Goal: Task Accomplishment & Management: Manage account settings

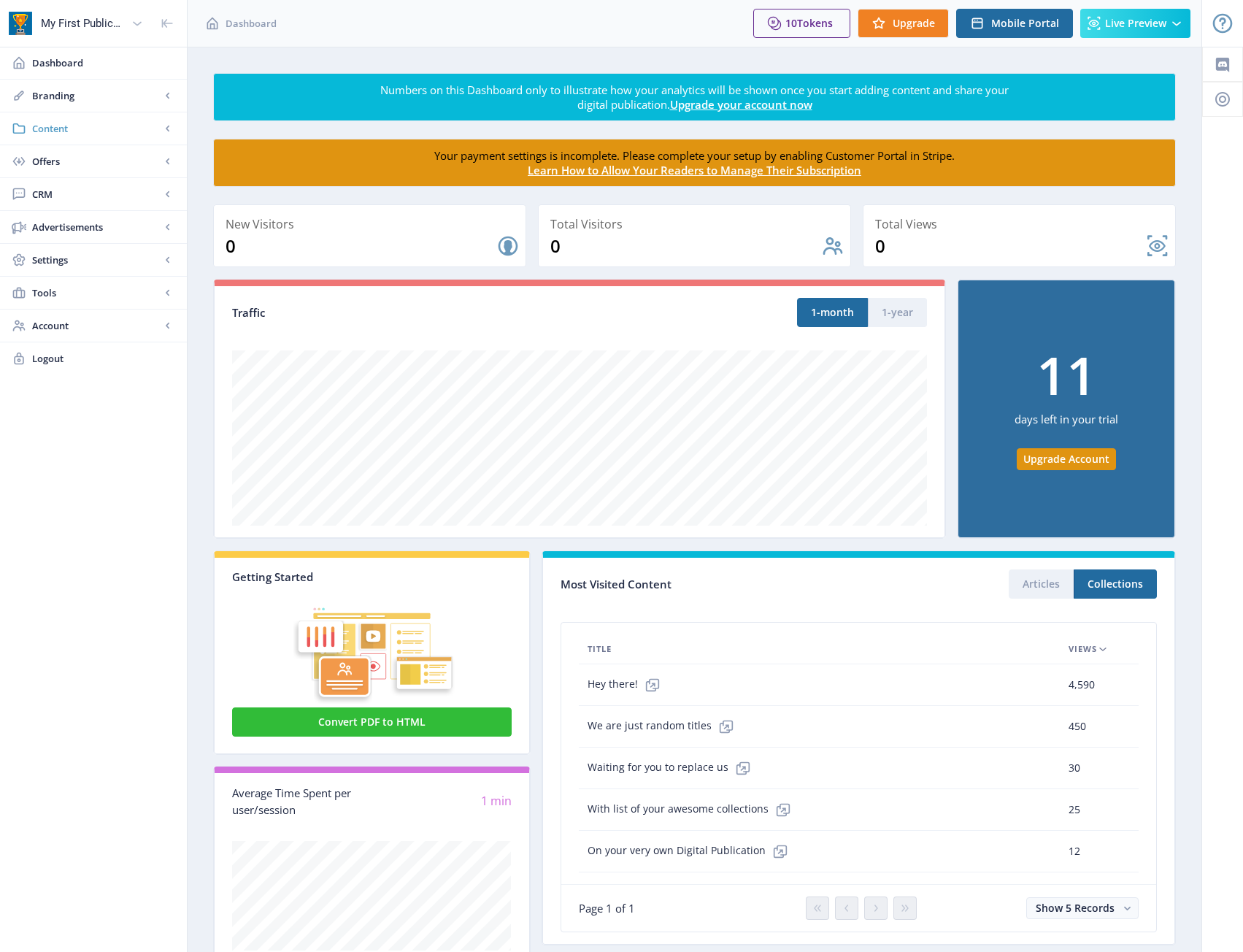
click at [147, 131] on span "Content" at bounding box center [96, 128] width 128 height 15
click at [97, 107] on link "Branding" at bounding box center [93, 95] width 187 height 32
click at [92, 161] on span "Appearance" at bounding box center [109, 161] width 125 height 15
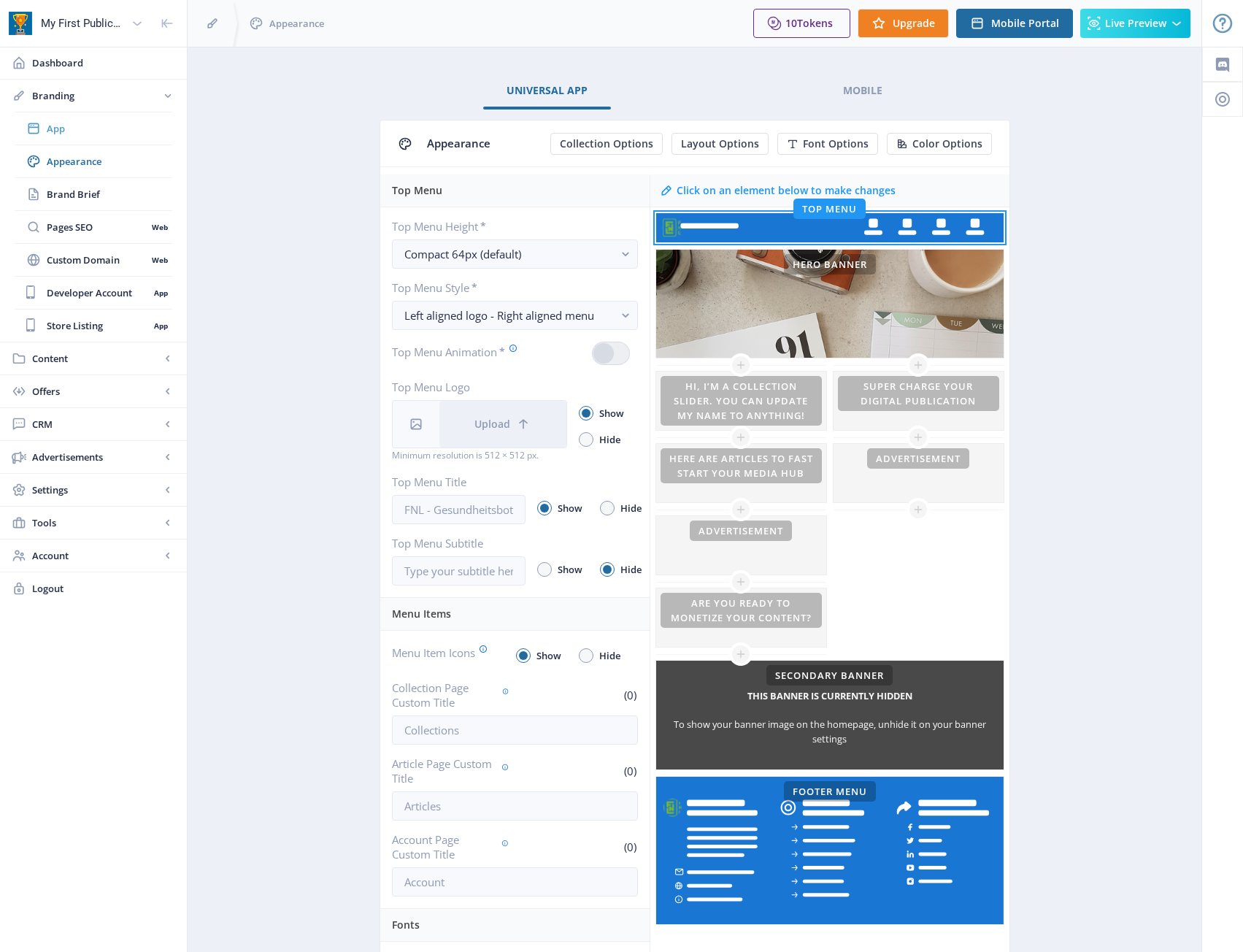
click at [60, 128] on span "App" at bounding box center [109, 128] width 125 height 15
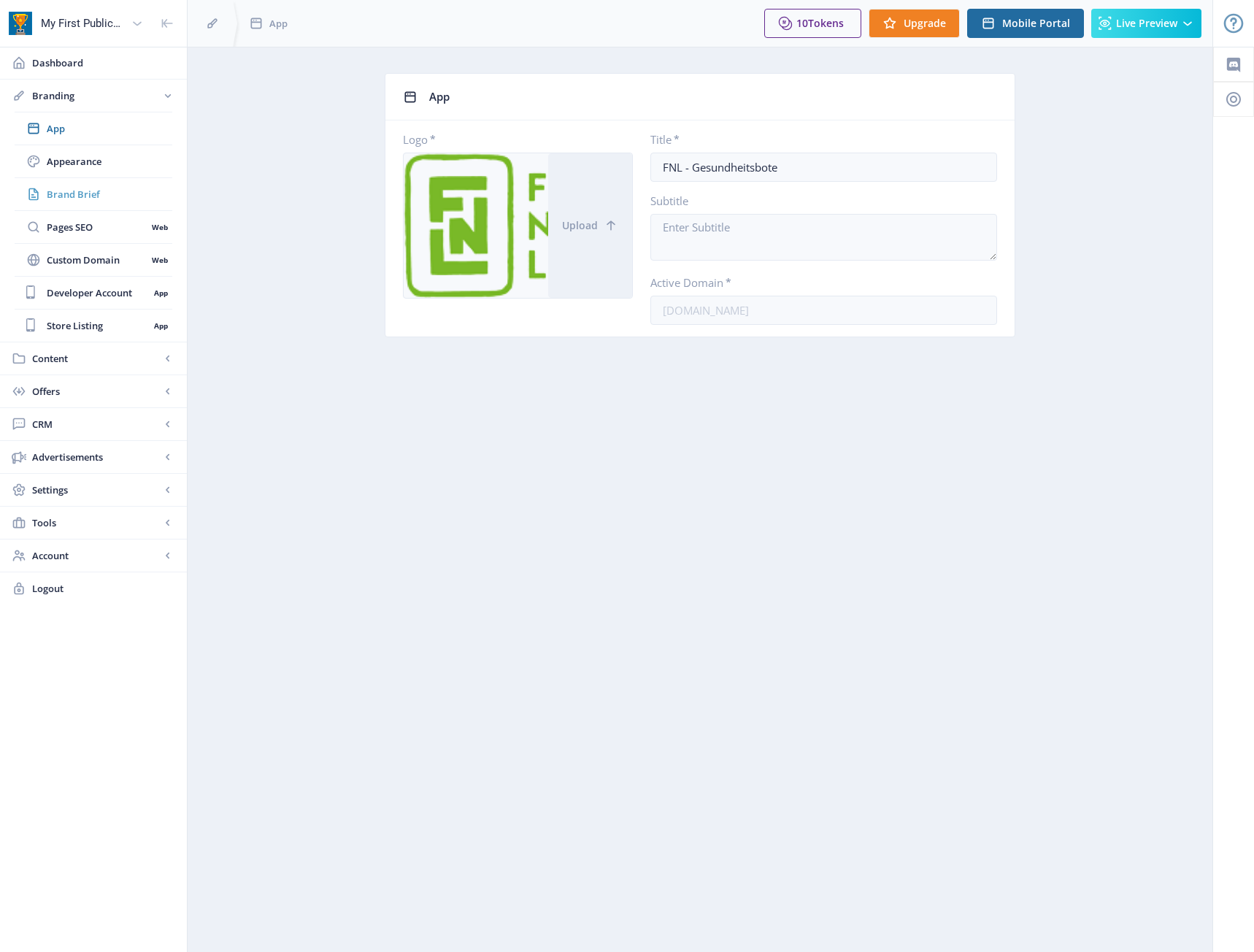
click at [142, 179] on link "Brand Brief" at bounding box center [93, 194] width 158 height 32
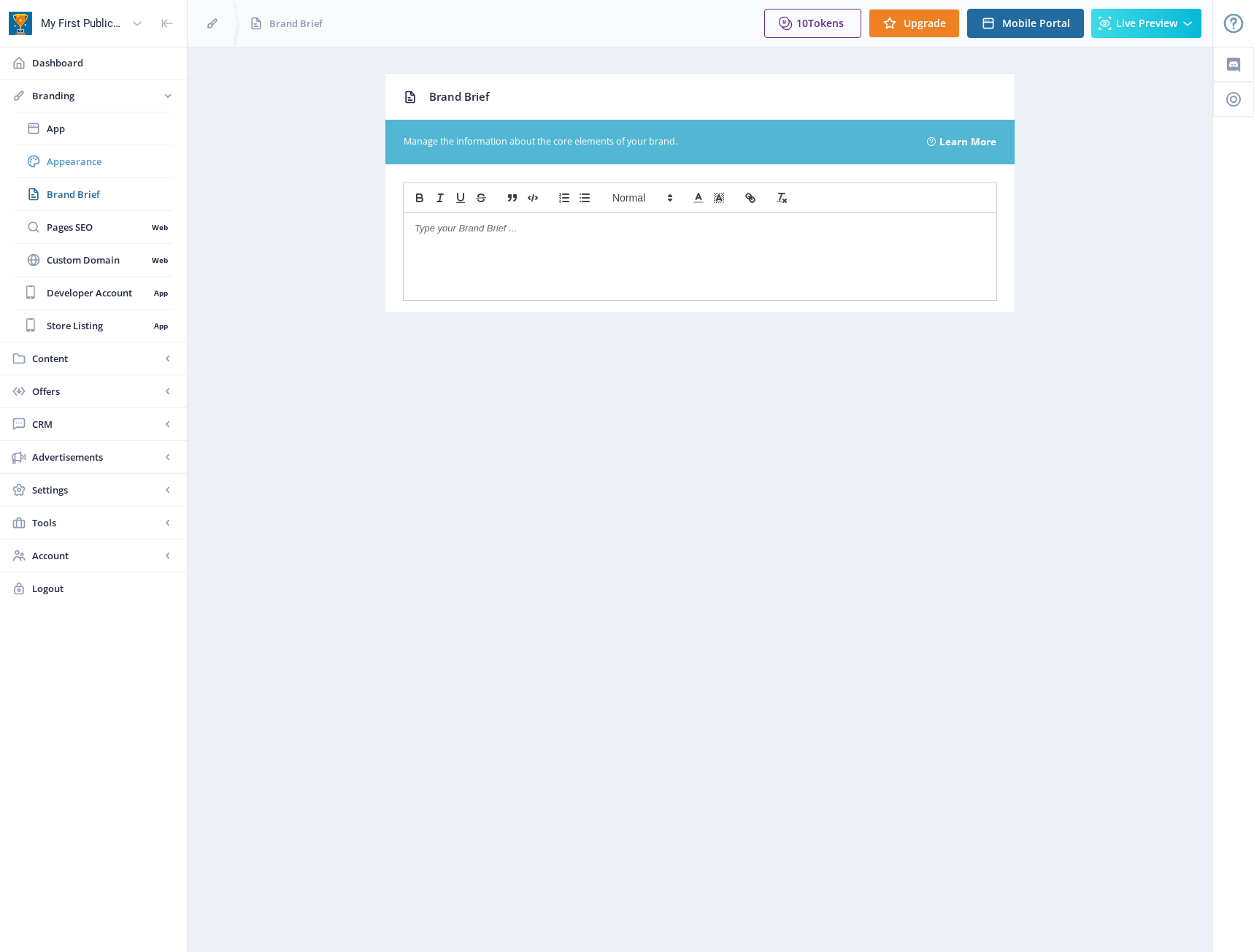
click at [54, 153] on link "Appearance" at bounding box center [93, 161] width 158 height 32
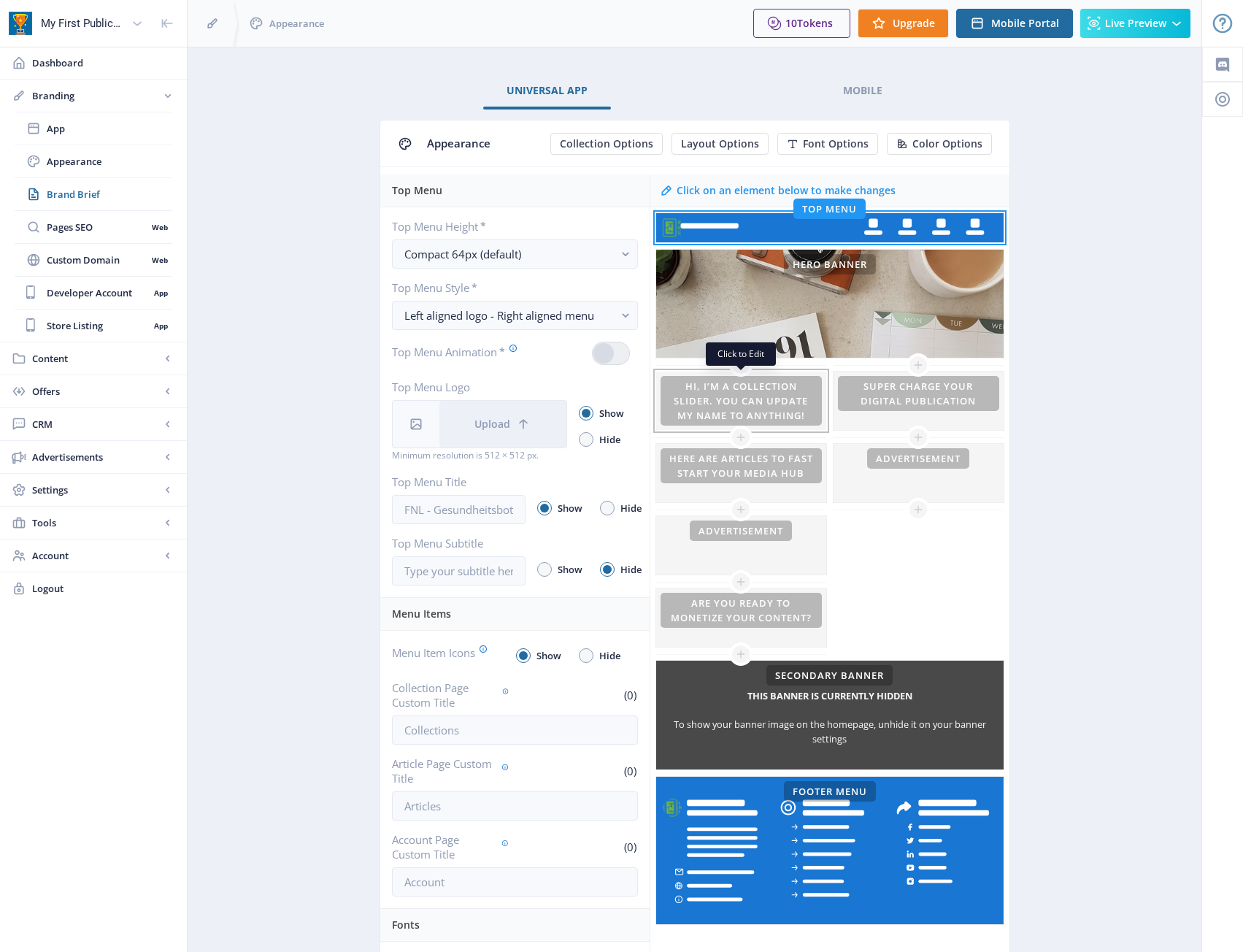
click at [736, 404] on div at bounding box center [741, 401] width 170 height 58
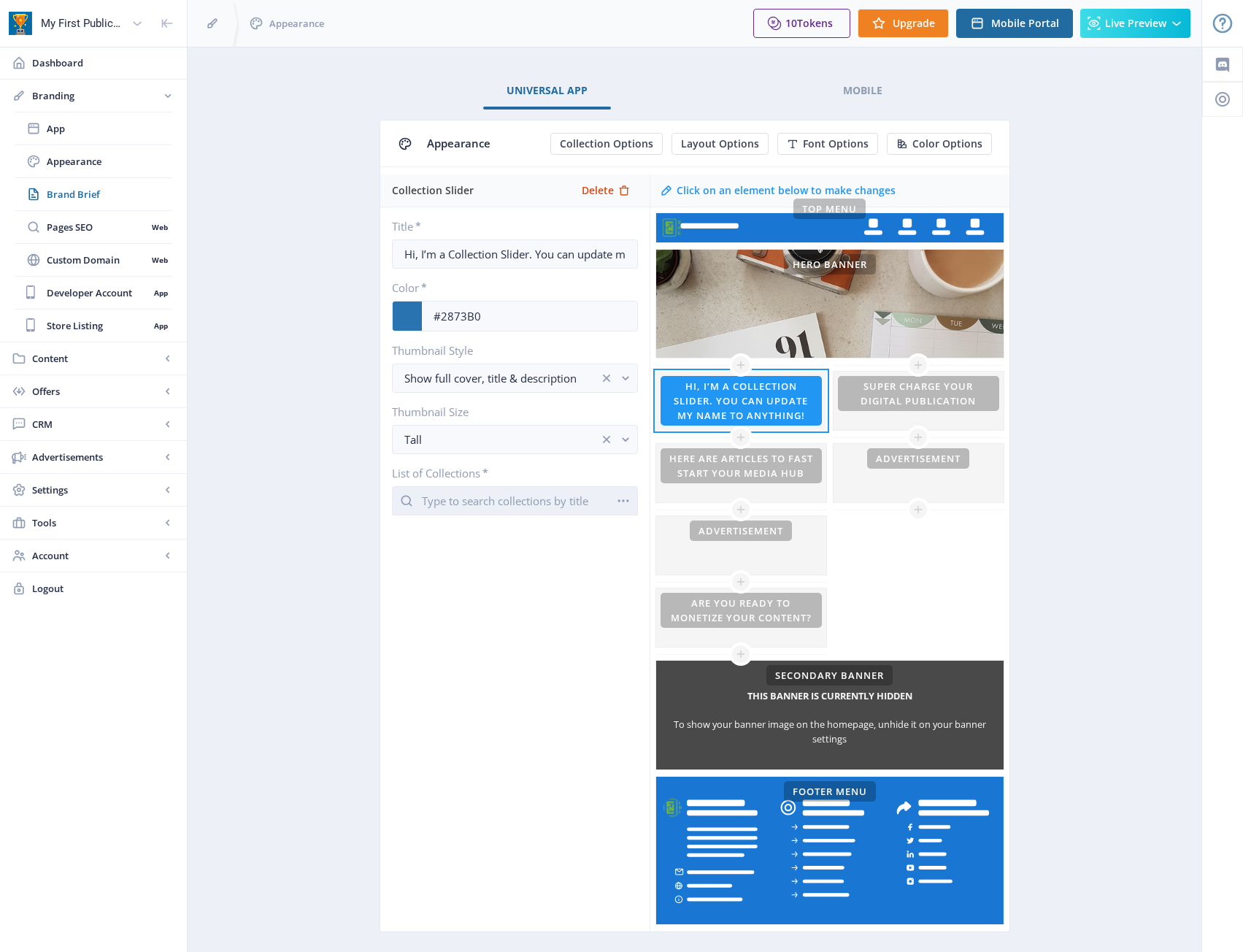
click at [541, 497] on input "text" at bounding box center [515, 501] width 246 height 30
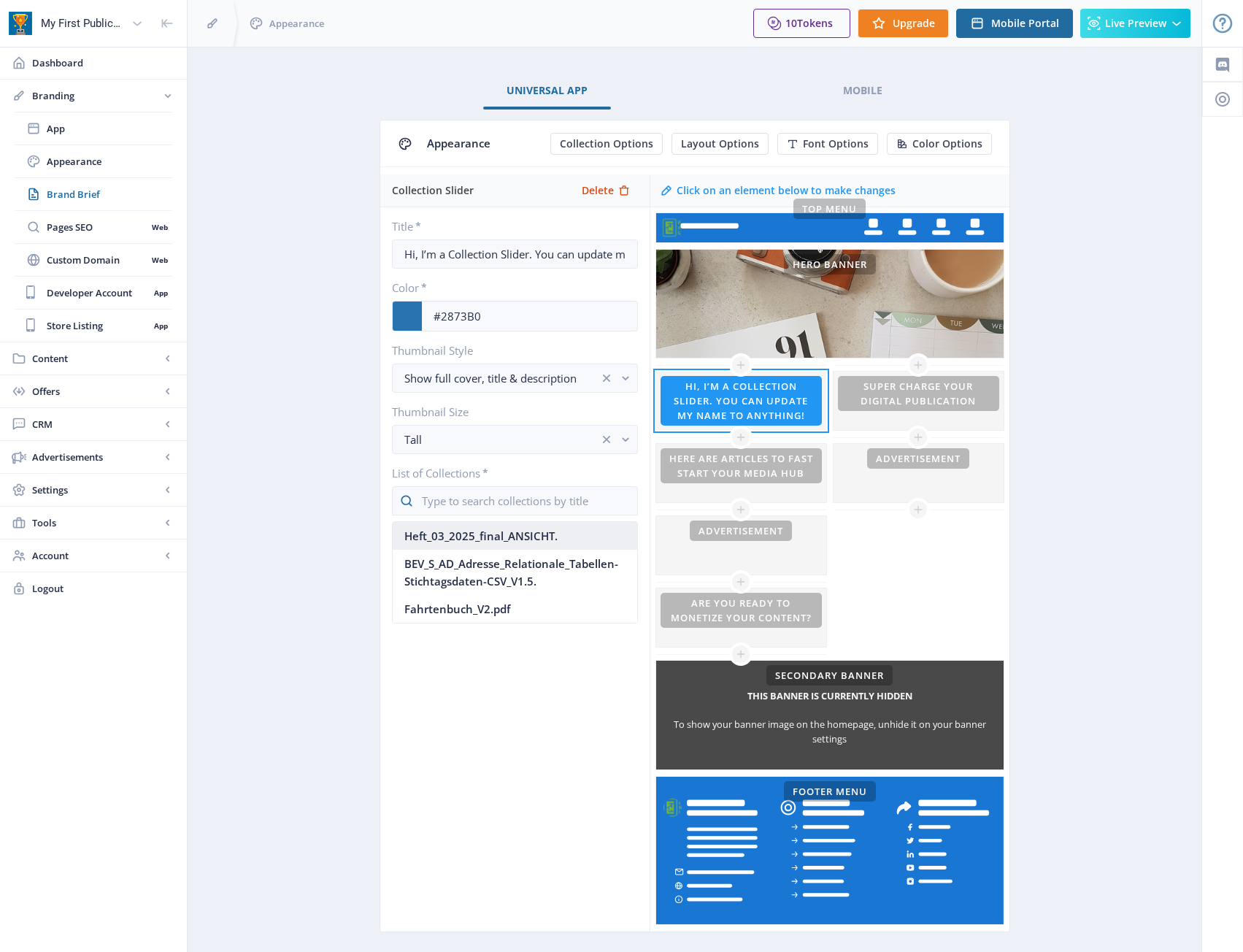
click at [553, 531] on nb-option "Heft_03_2025_final_ANSICHT." at bounding box center [515, 536] width 244 height 28
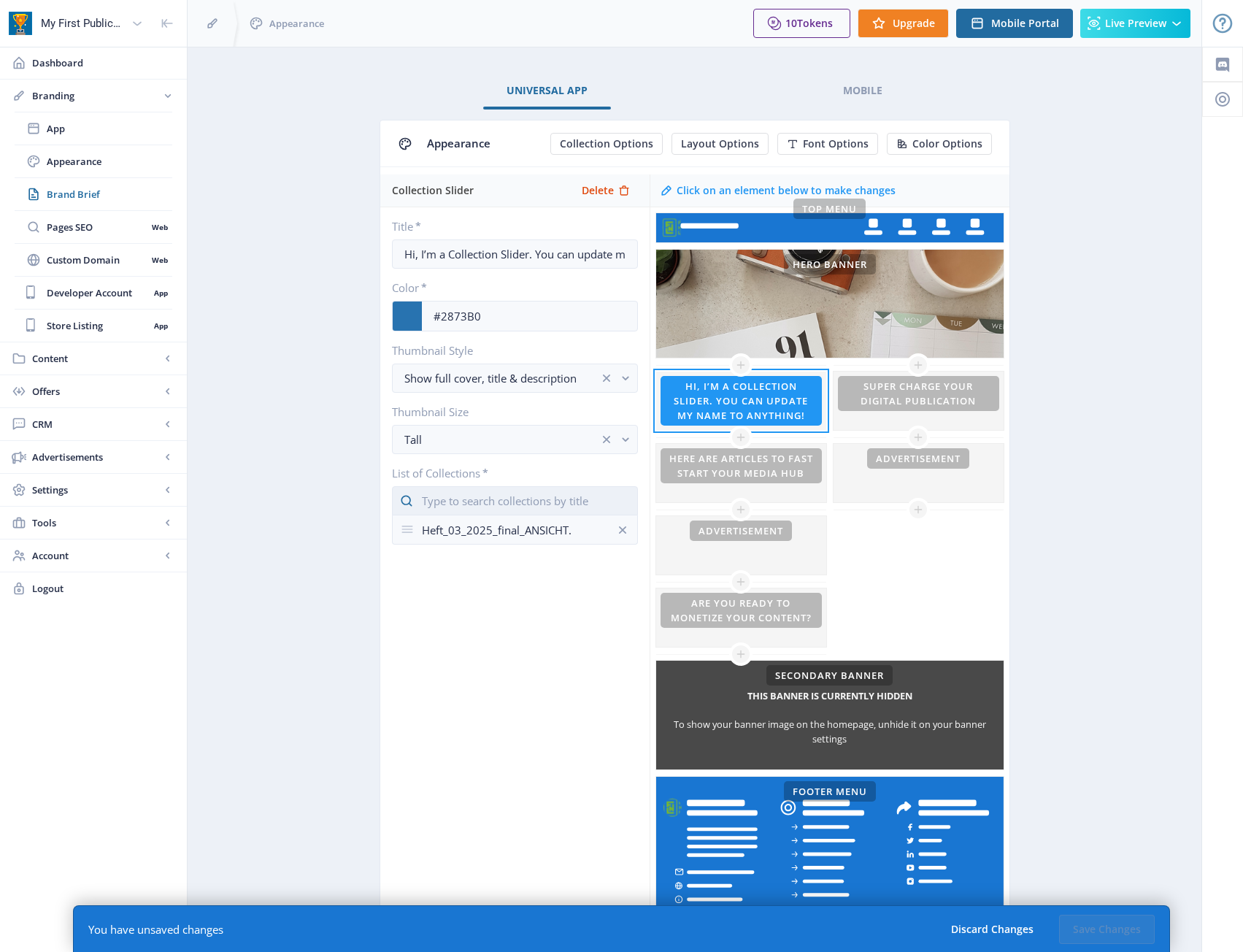
click at [492, 502] on input "text" at bounding box center [515, 501] width 246 height 30
click at [513, 550] on nb-option "BEV_S_AD_Adresse_Relationale_Tabellen-Stichtagsdaten-CSV_V1.5." at bounding box center [515, 544] width 244 height 45
click at [453, 495] on input "text" at bounding box center [515, 501] width 246 height 30
click at [480, 541] on nb-option "Fahrtenbuch_V2.pdf" at bounding box center [515, 536] width 244 height 28
click at [551, 738] on div "Collection Slider Delete Title * Hi, I’m a Collection Slider. You can update my…" at bounding box center [515, 552] width 269 height 757
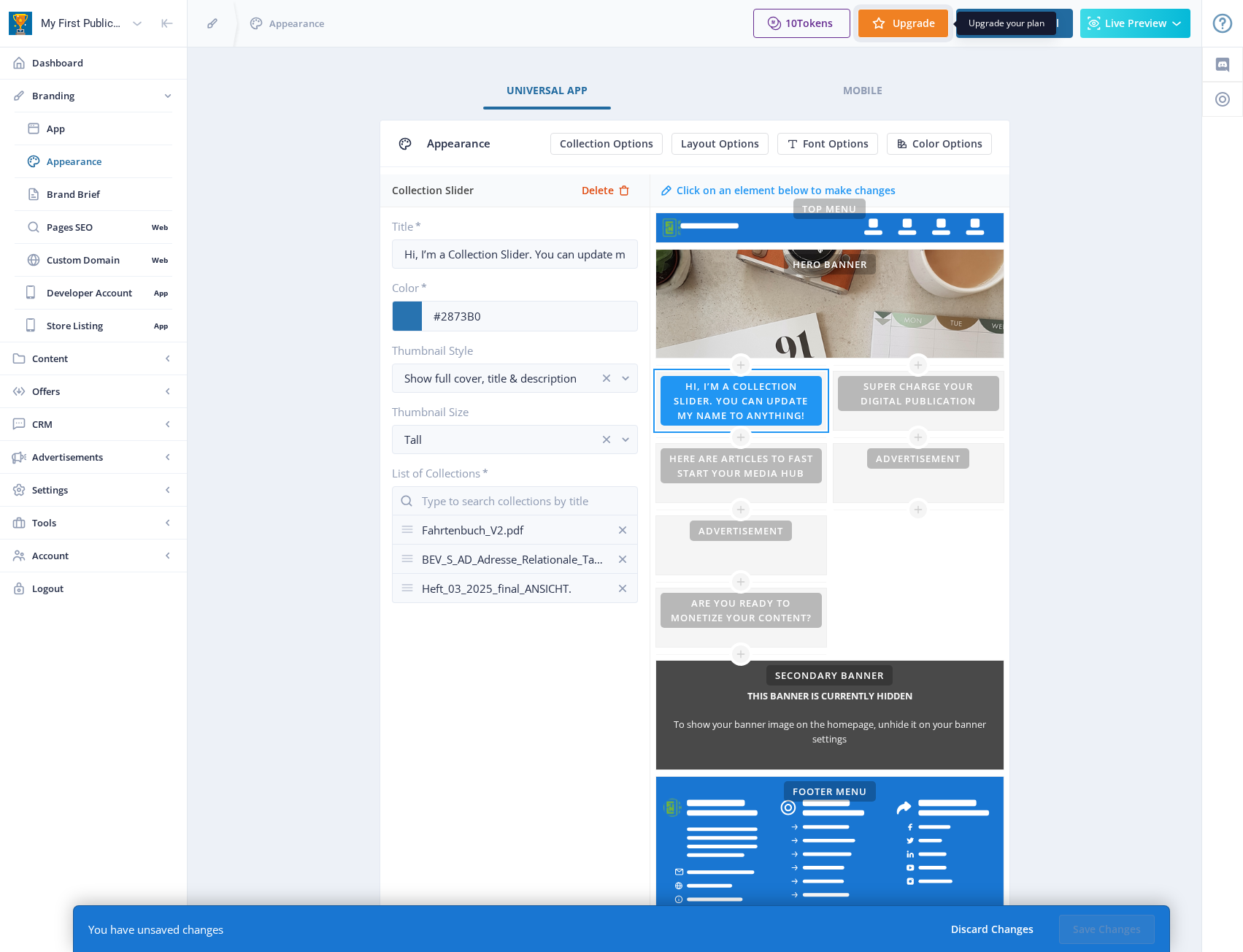
click at [893, 29] on button "Upgrade" at bounding box center [903, 23] width 91 height 30
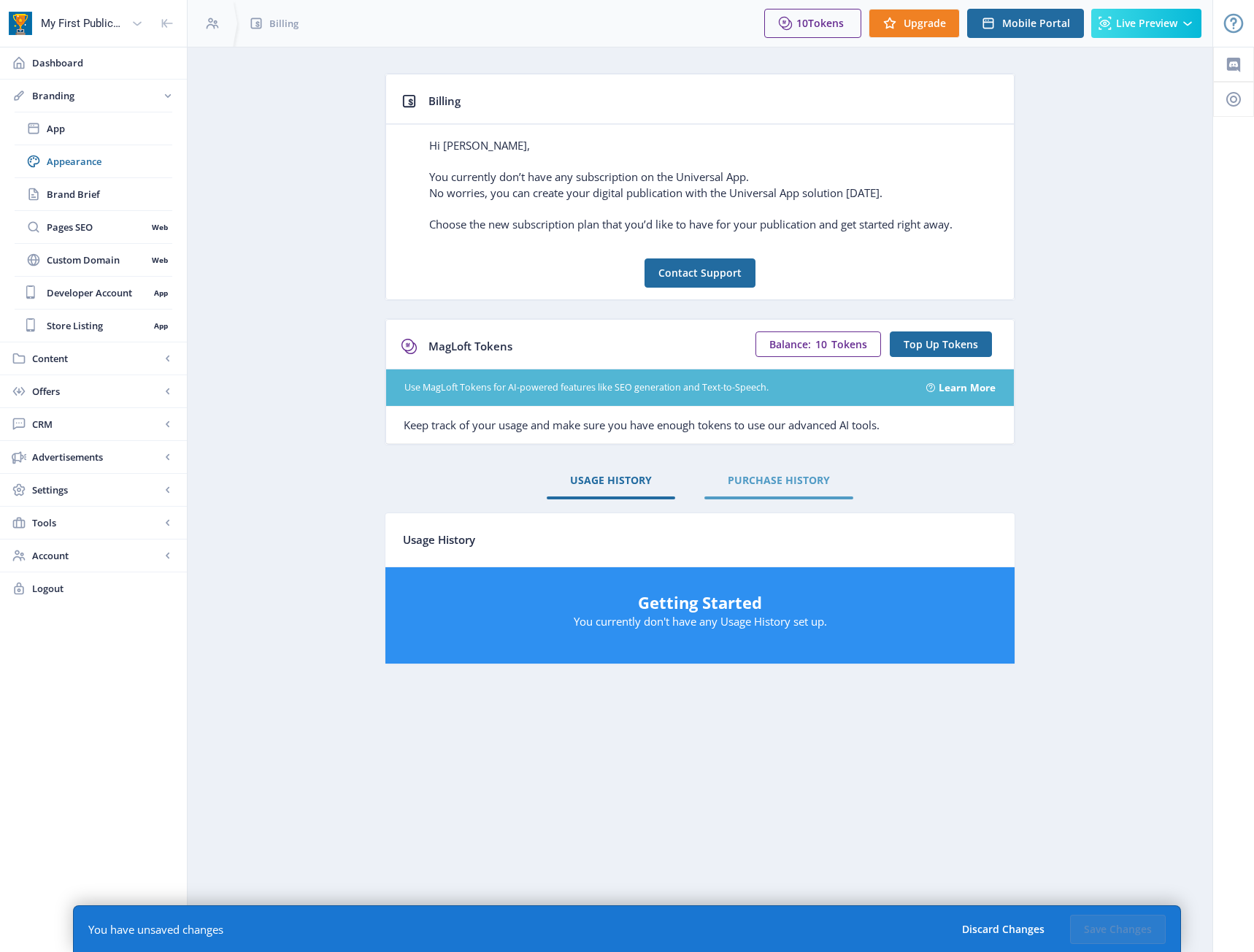
click at [794, 479] on span "PURCHASE HISTORY" at bounding box center [779, 480] width 102 height 12
click at [672, 479] on link "USAGE HISTORY" at bounding box center [611, 480] width 128 height 35
click at [965, 351] on button "Top Up Tokens" at bounding box center [940, 344] width 102 height 26
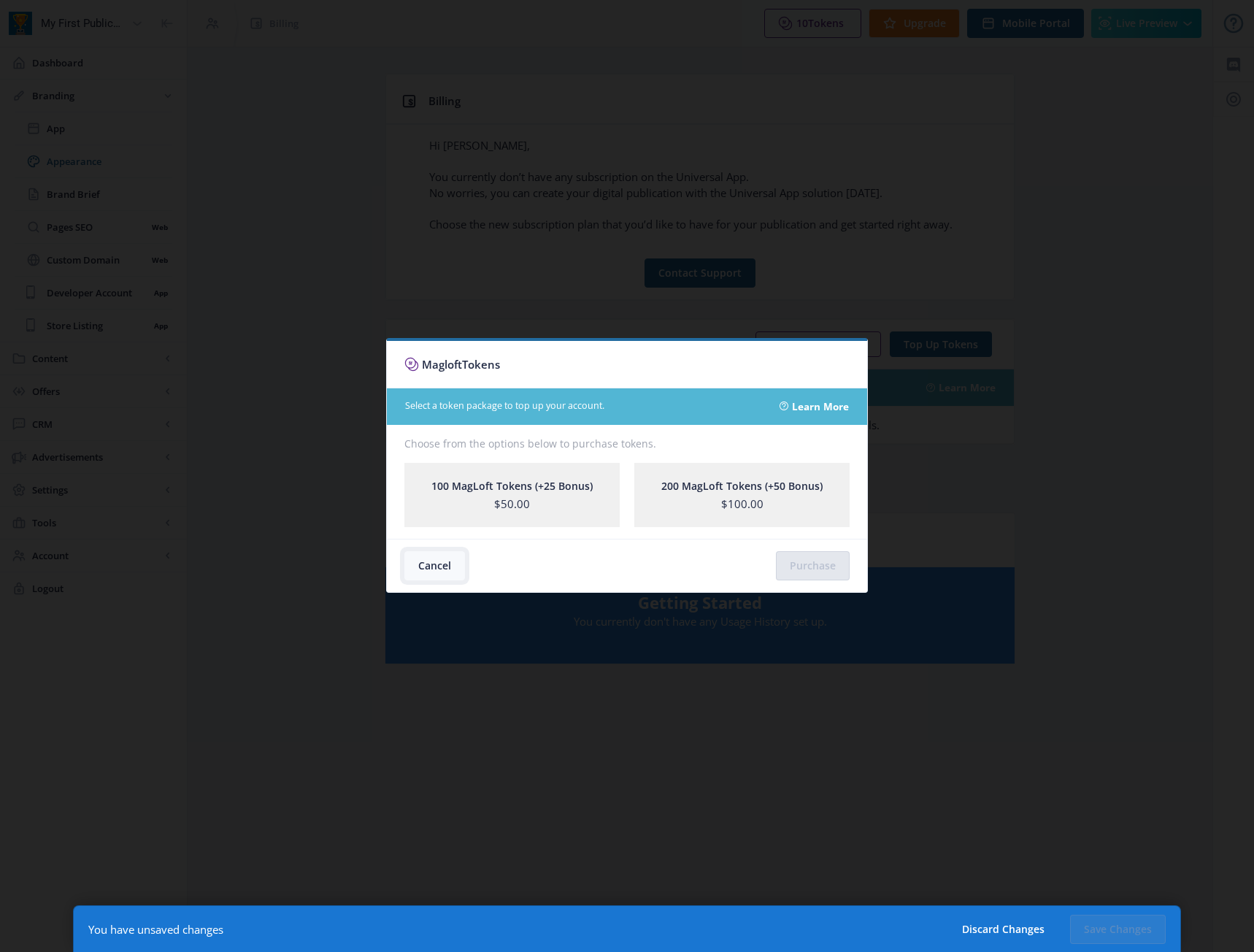
click at [433, 565] on button "Cancel" at bounding box center [435, 566] width 61 height 30
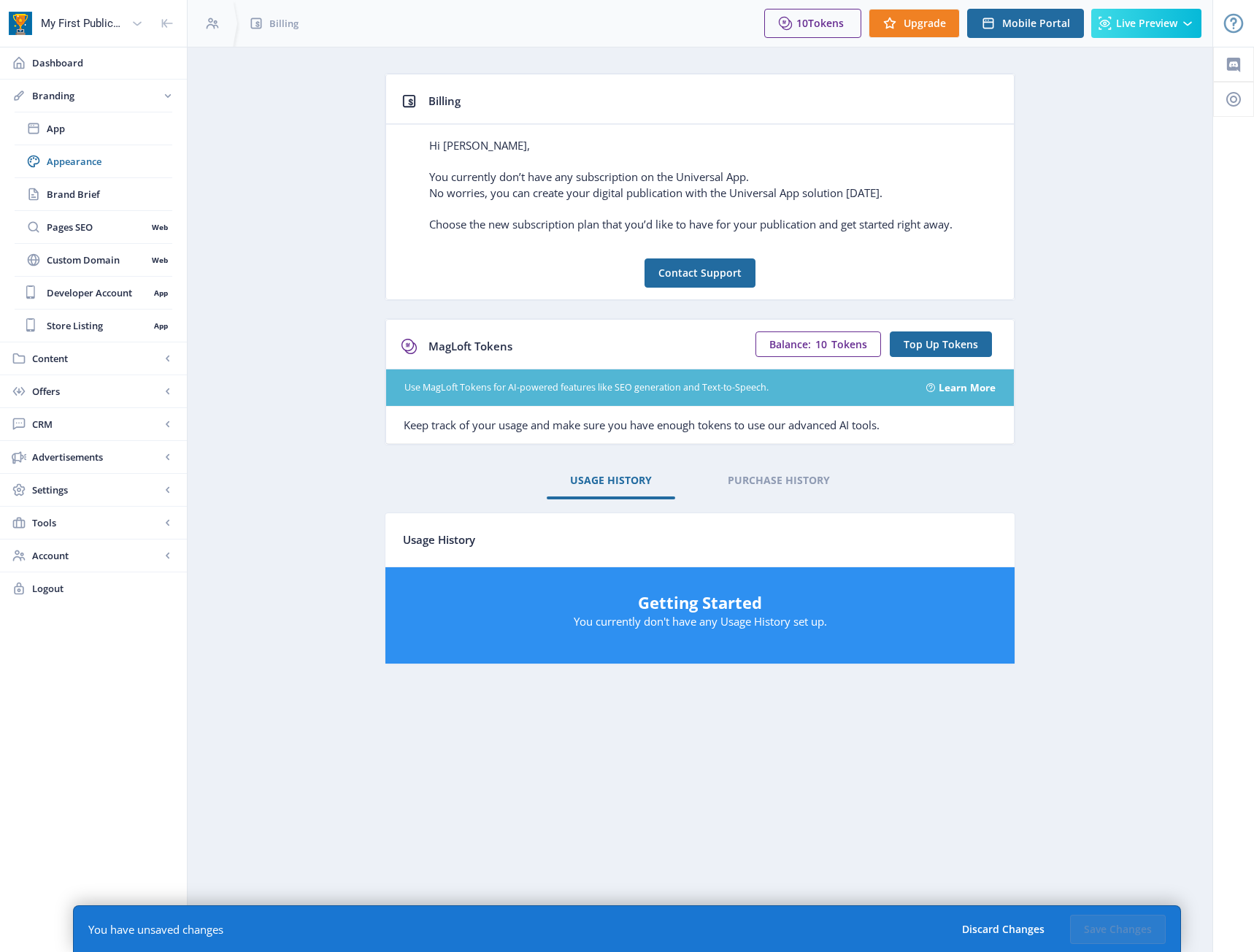
click at [945, 386] on link "Learn More" at bounding box center [967, 387] width 57 height 15
click at [1041, 33] on button "Mobile Portal" at bounding box center [1025, 23] width 117 height 30
click at [80, 204] on link "Brand Brief" at bounding box center [93, 194] width 158 height 32
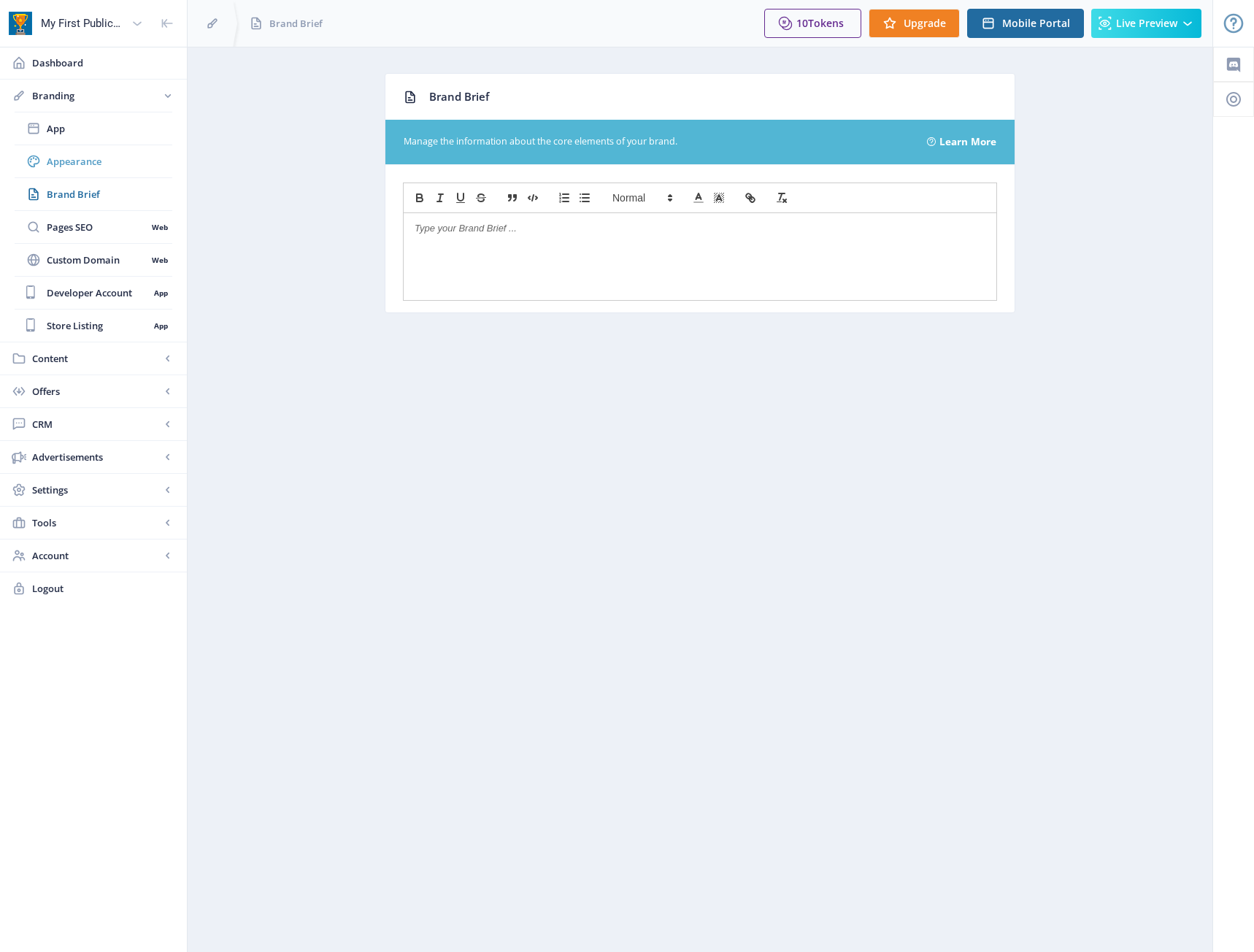
click at [68, 160] on span "Appearance" at bounding box center [109, 161] width 125 height 15
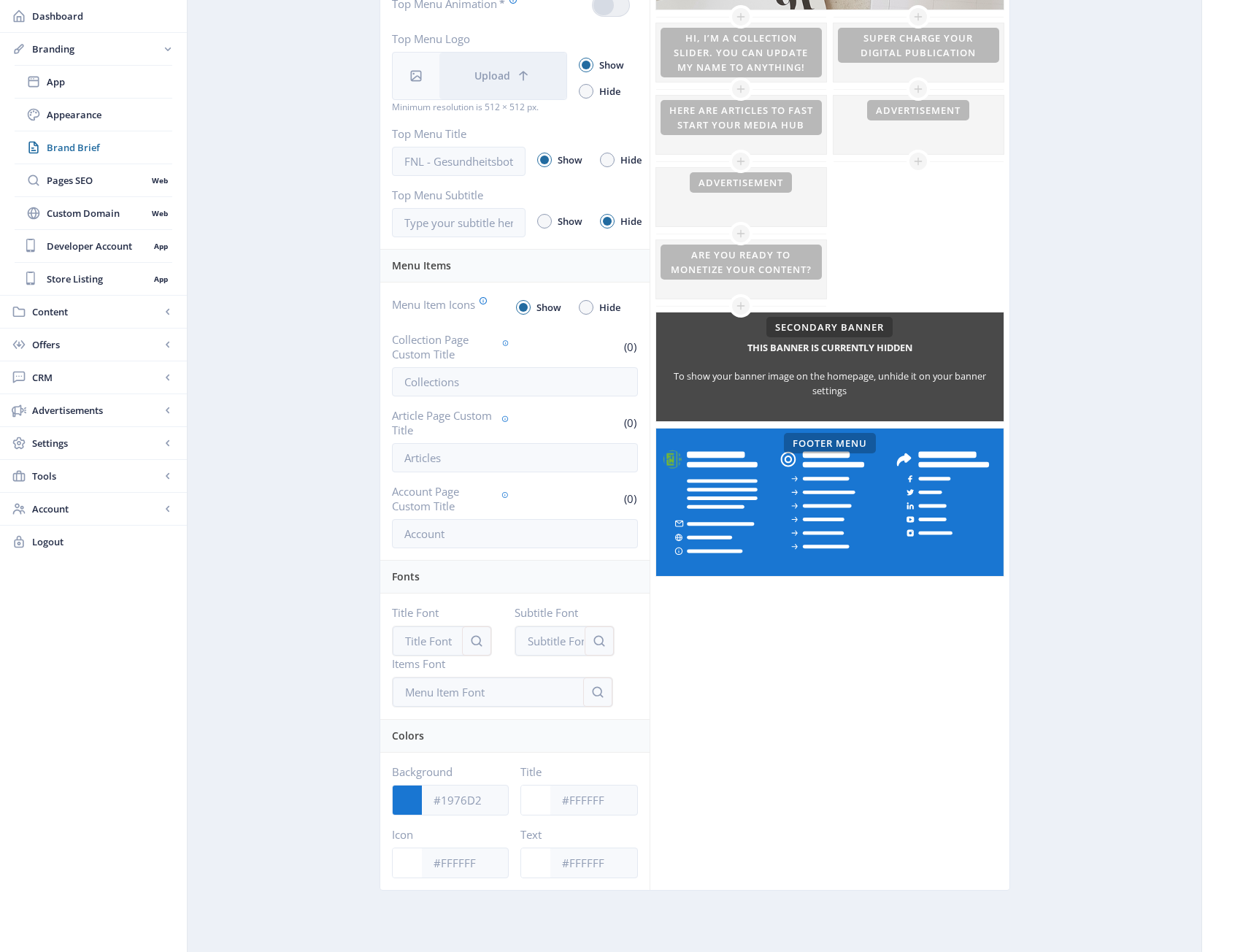
scroll to position [350, 0]
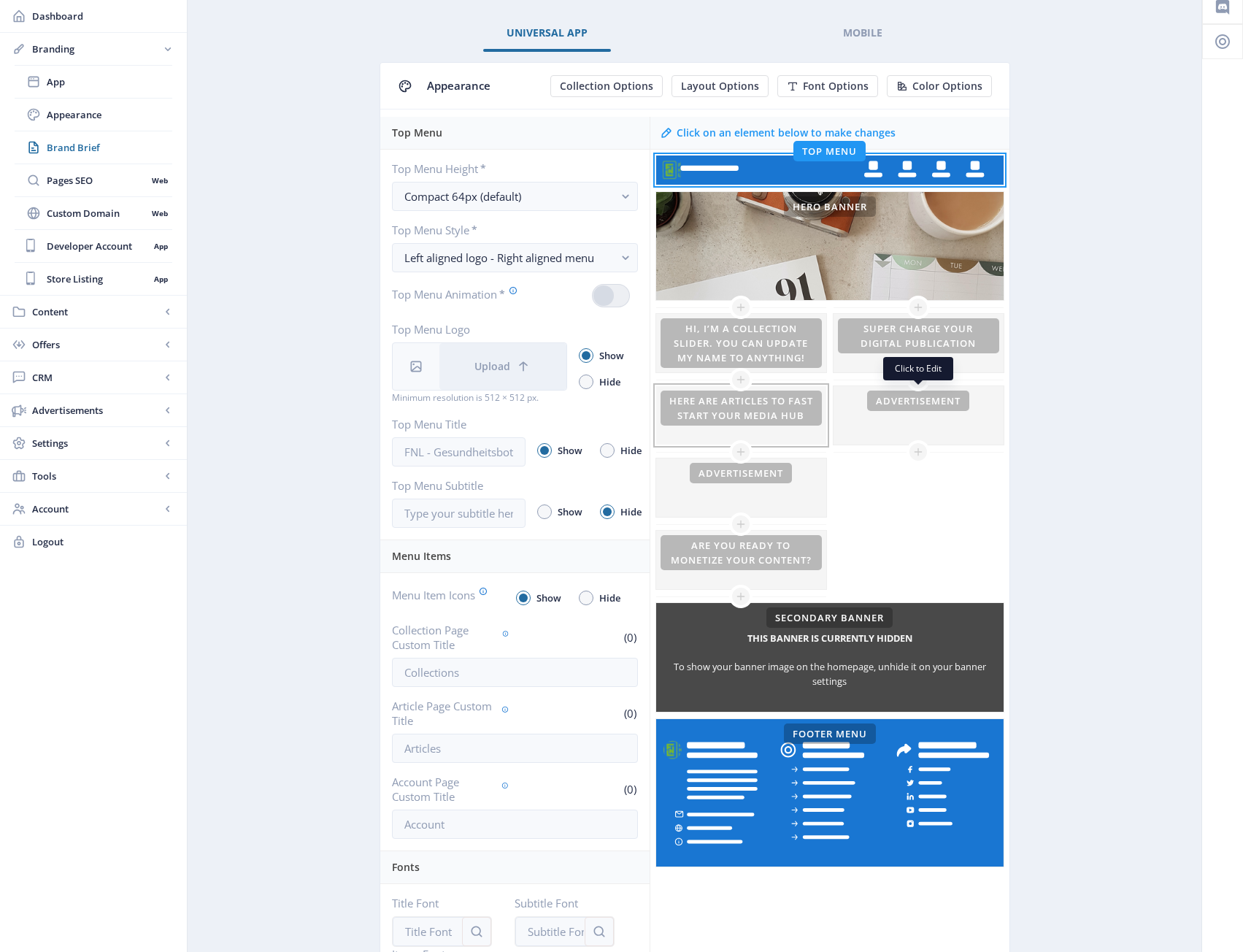
click at [825, 409] on div at bounding box center [741, 415] width 170 height 58
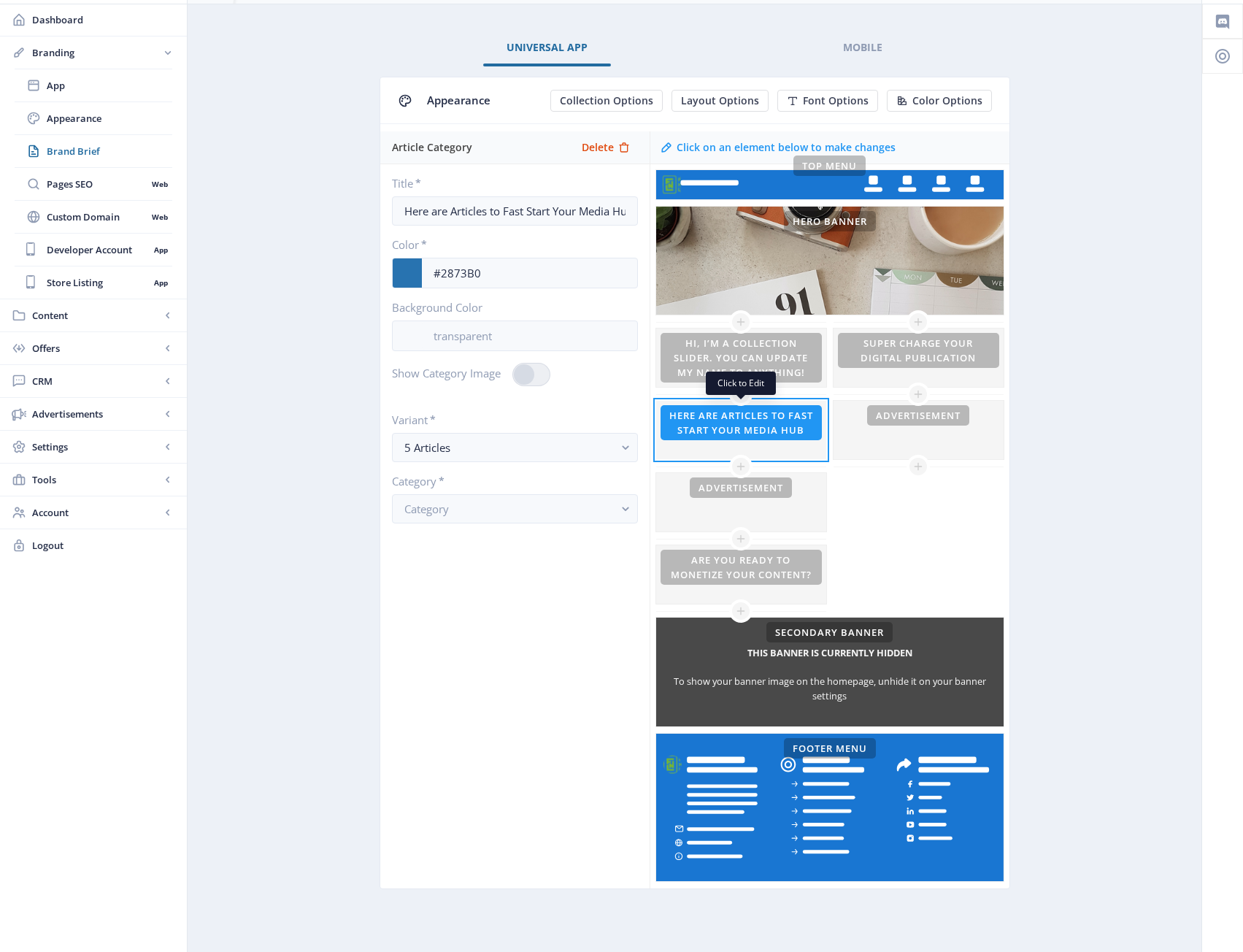
scroll to position [43, 0]
click at [611, 149] on span "Delete" at bounding box center [597, 147] width 32 height 12
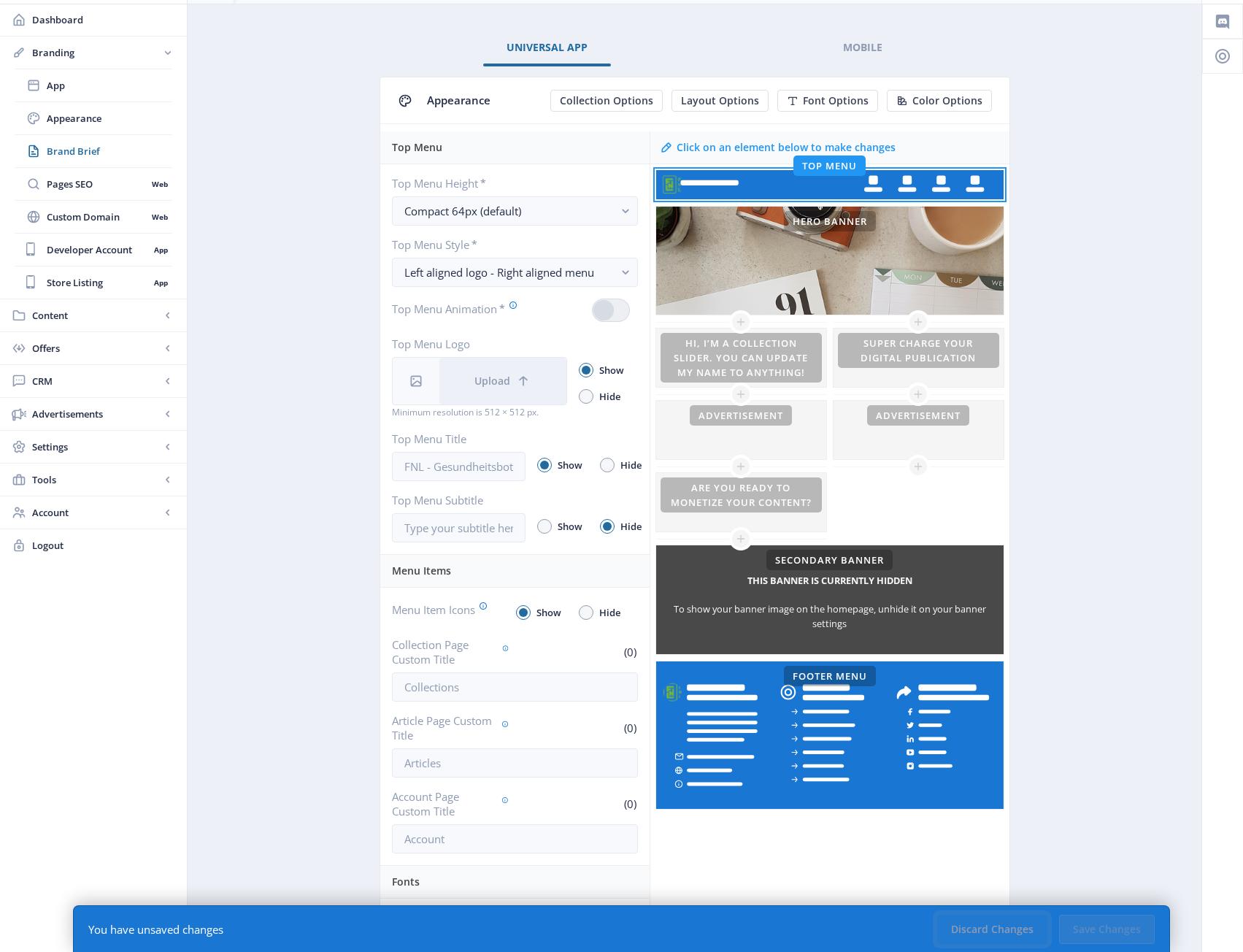
click at [1015, 932] on button "Discard Changes" at bounding box center [993, 929] width 110 height 30
click at [1106, 657] on app-branding-designer "Universal App Mobile Appearance Collection Options Layout Options Font Options …" at bounding box center [695, 629] width 963 height 1199
click at [979, 931] on button "Discard Changes" at bounding box center [993, 929] width 110 height 30
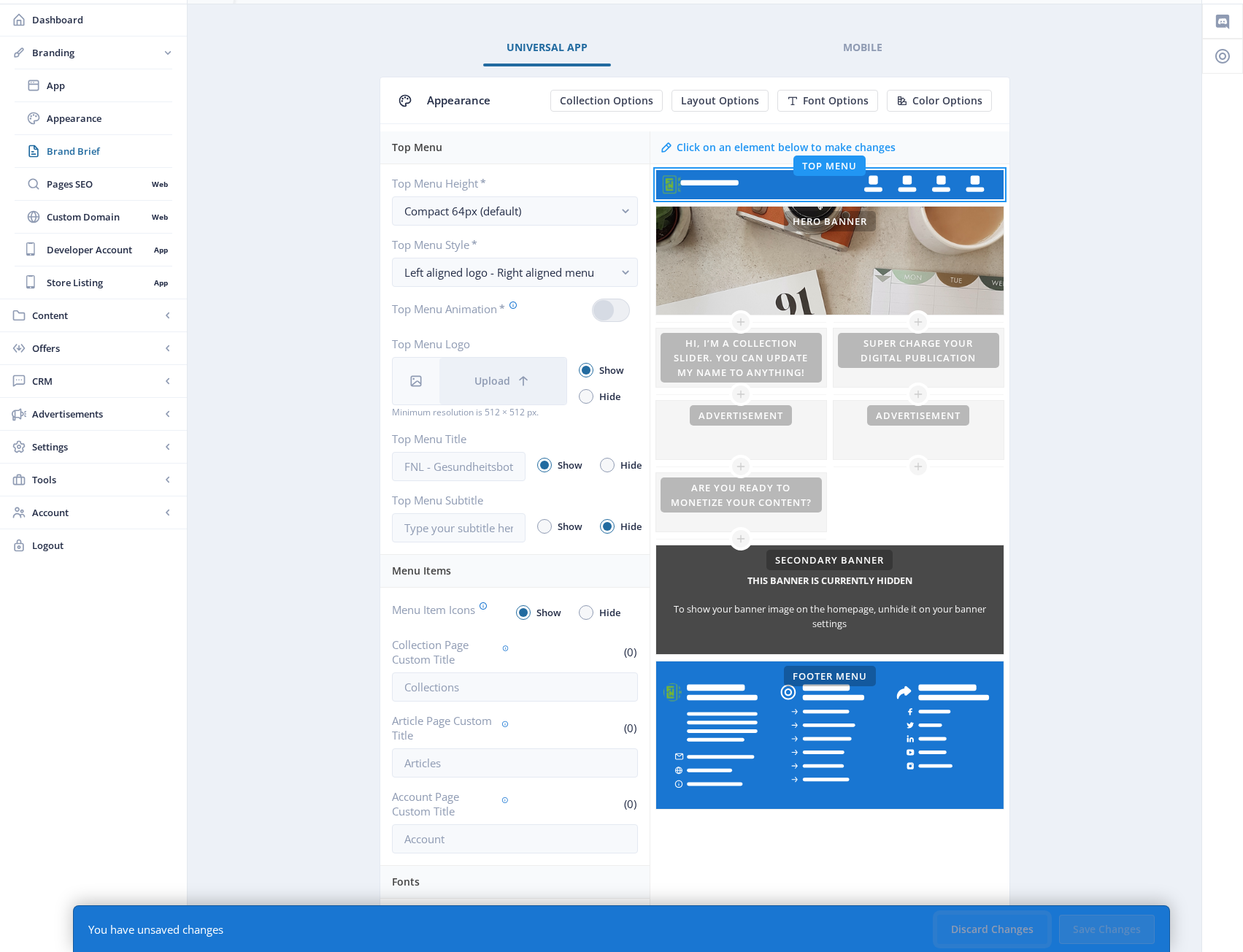
click at [979, 931] on button "Discard Changes" at bounding box center [993, 929] width 110 height 30
click at [1081, 751] on app-branding-designer "Universal App Mobile Appearance Collection Options Layout Options Font Options …" at bounding box center [695, 629] width 963 height 1199
click at [92, 18] on span "Dashboard" at bounding box center [103, 19] width 143 height 15
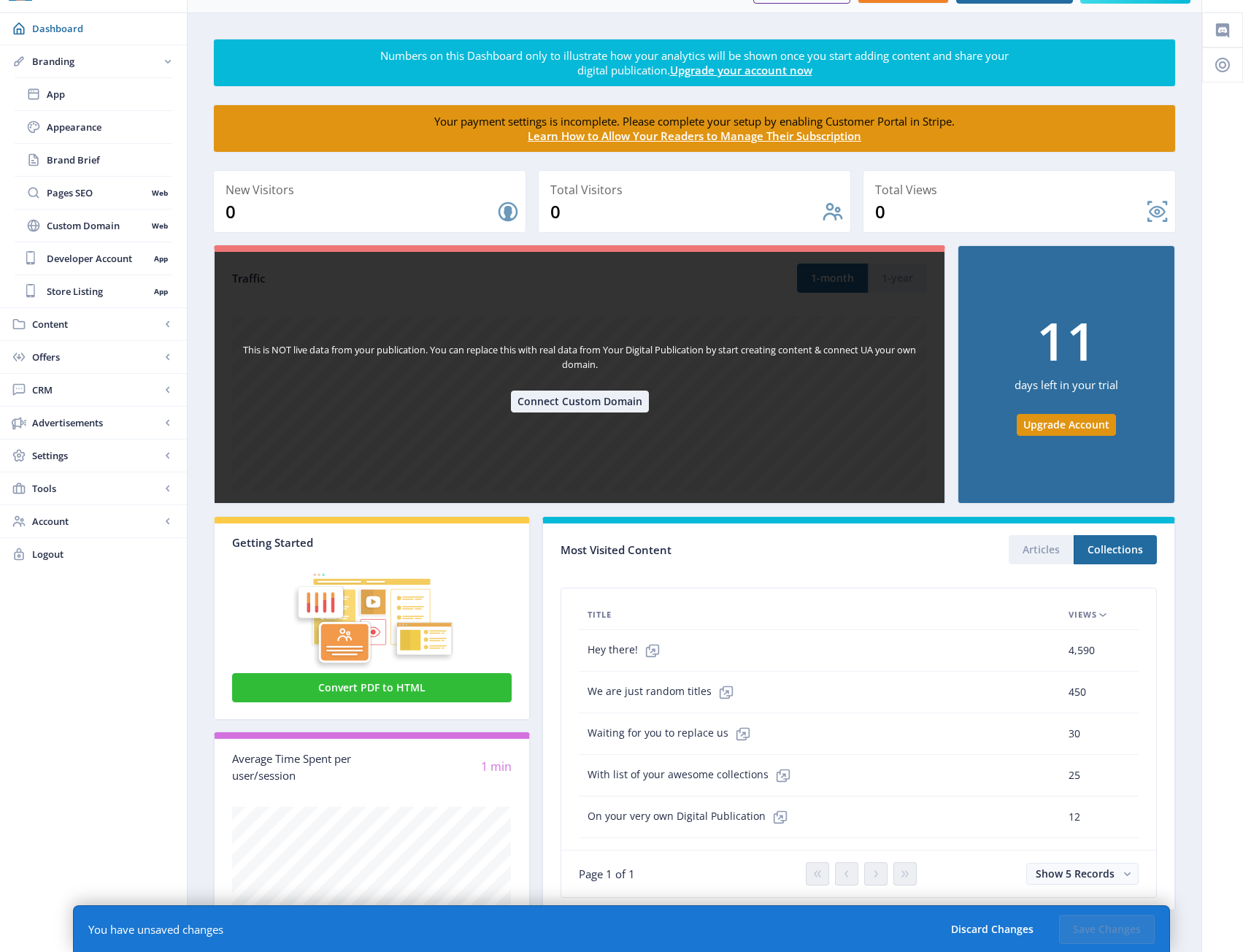
scroll to position [53, 0]
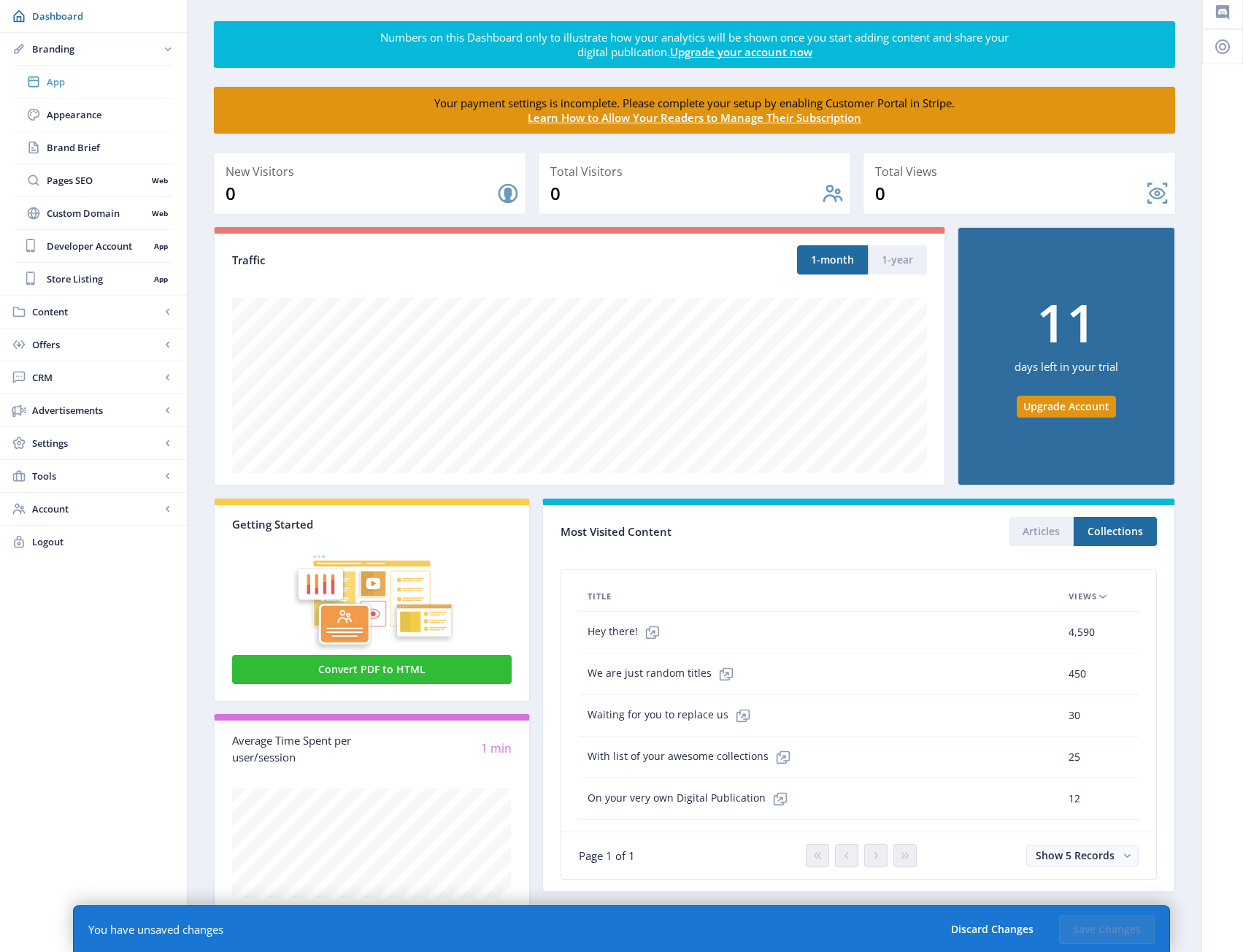
click at [93, 86] on span "App" at bounding box center [109, 82] width 125 height 15
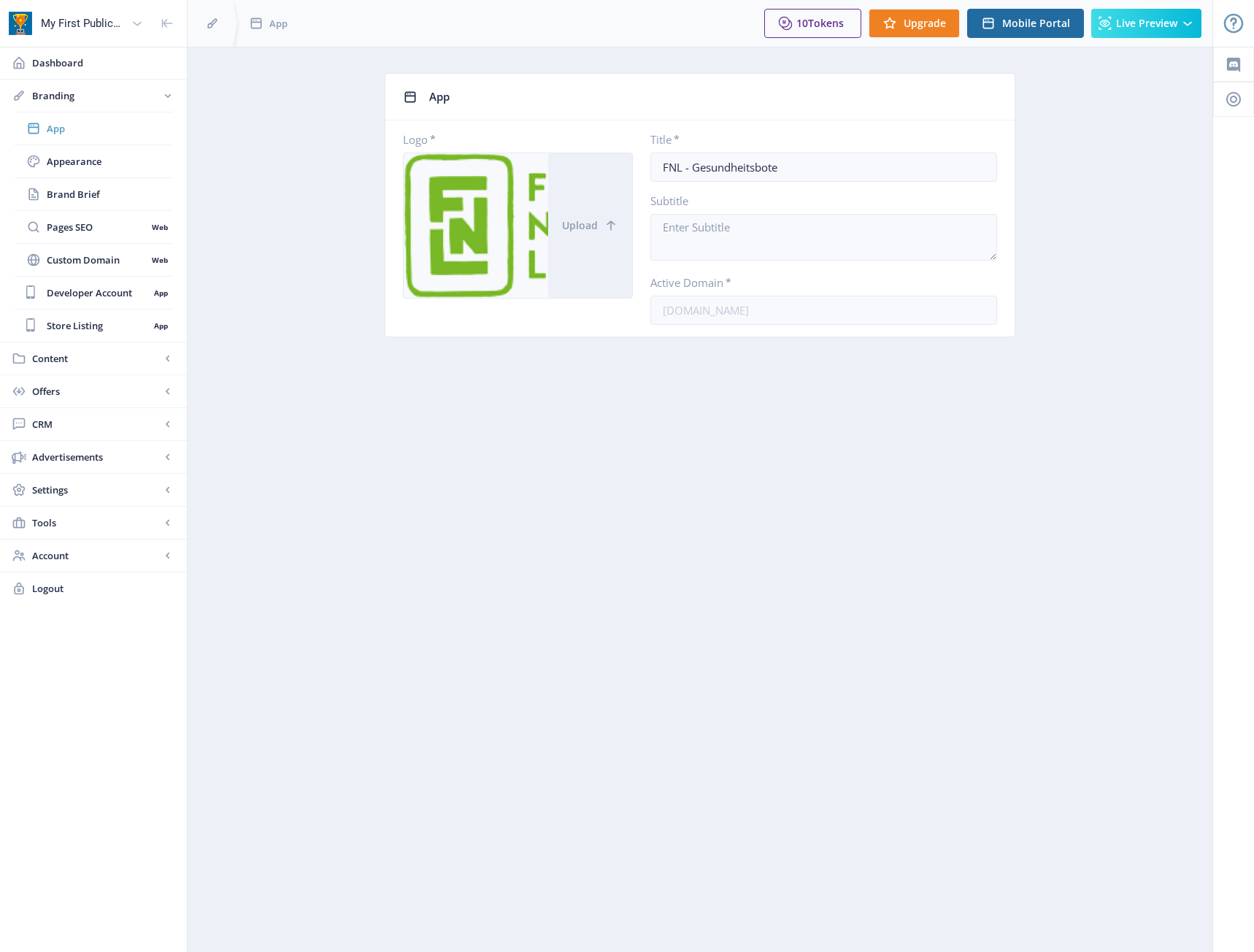
click at [76, 113] on link "App" at bounding box center [93, 128] width 158 height 32
click at [54, 147] on link "Appearance" at bounding box center [93, 161] width 158 height 32
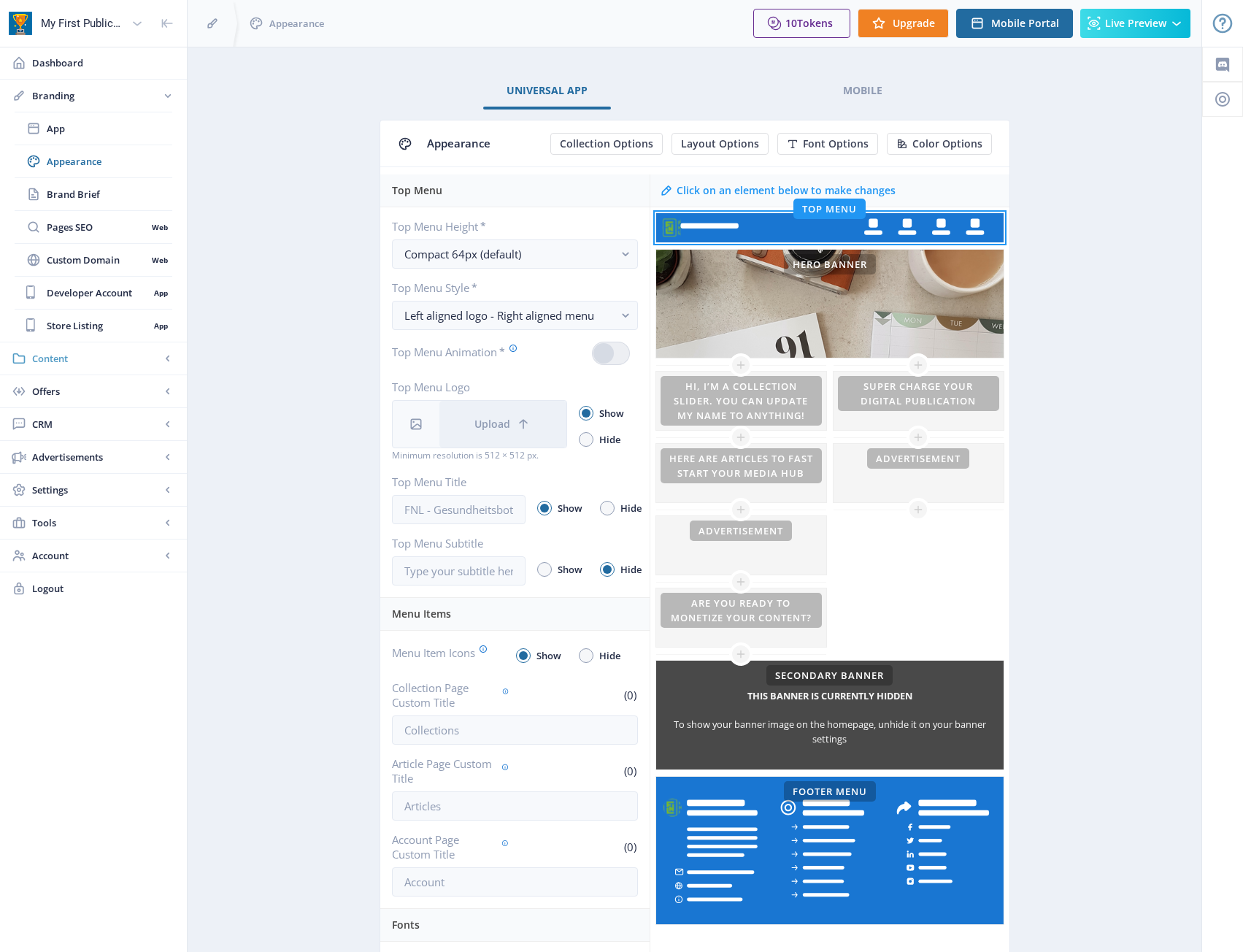
click at [77, 354] on span "Content" at bounding box center [96, 358] width 128 height 15
click at [73, 355] on span "Offers" at bounding box center [96, 358] width 128 height 15
click at [110, 306] on link "CRM" at bounding box center [93, 292] width 187 height 32
click at [91, 334] on link "Advertisements" at bounding box center [93, 325] width 187 height 32
click at [83, 350] on link "Tools" at bounding box center [93, 358] width 187 height 32
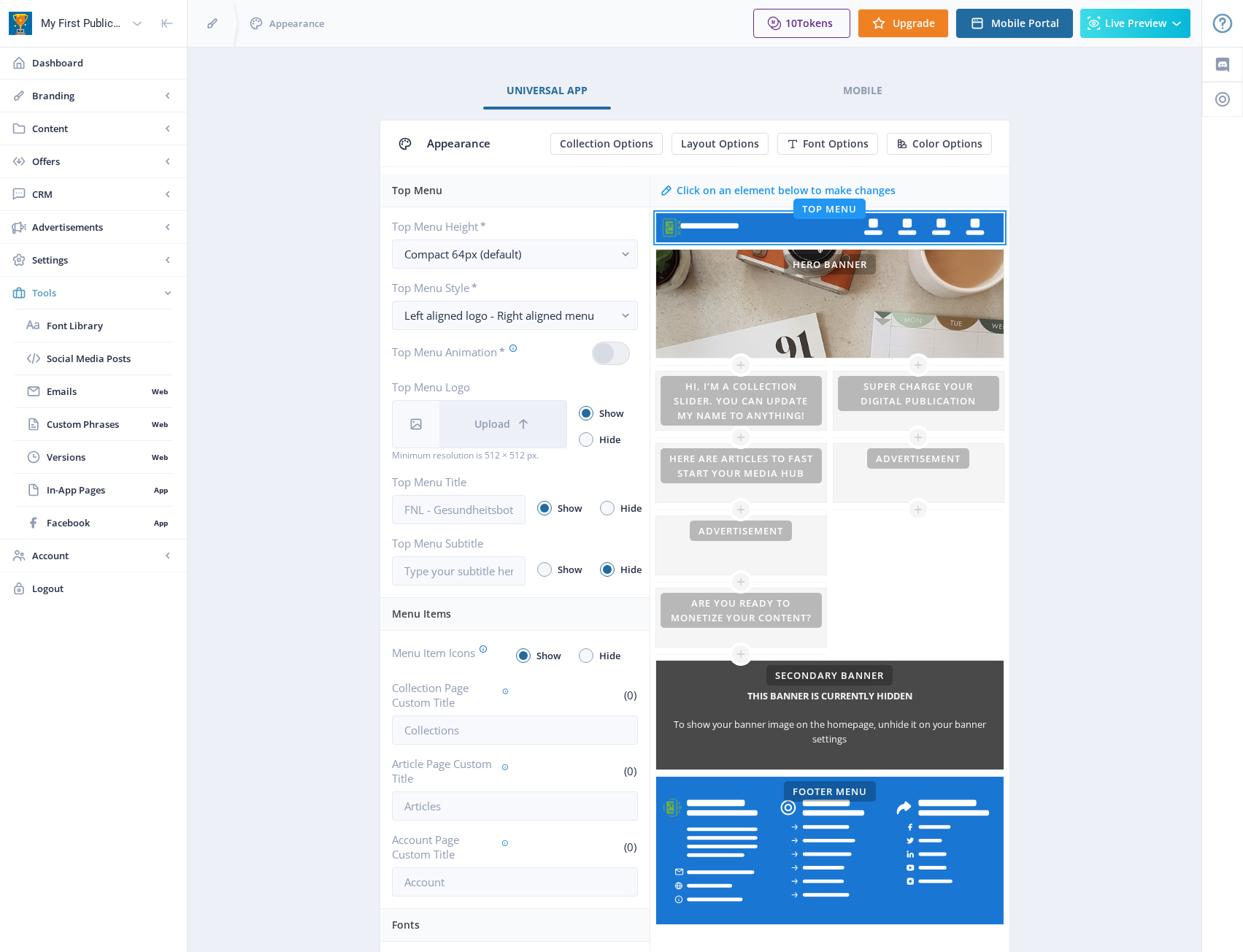
click at [116, 289] on span "Tools" at bounding box center [96, 292] width 128 height 15
click at [117, 262] on span "Settings" at bounding box center [96, 260] width 128 height 15
click at [112, 226] on span "Advertisements" at bounding box center [96, 226] width 128 height 15
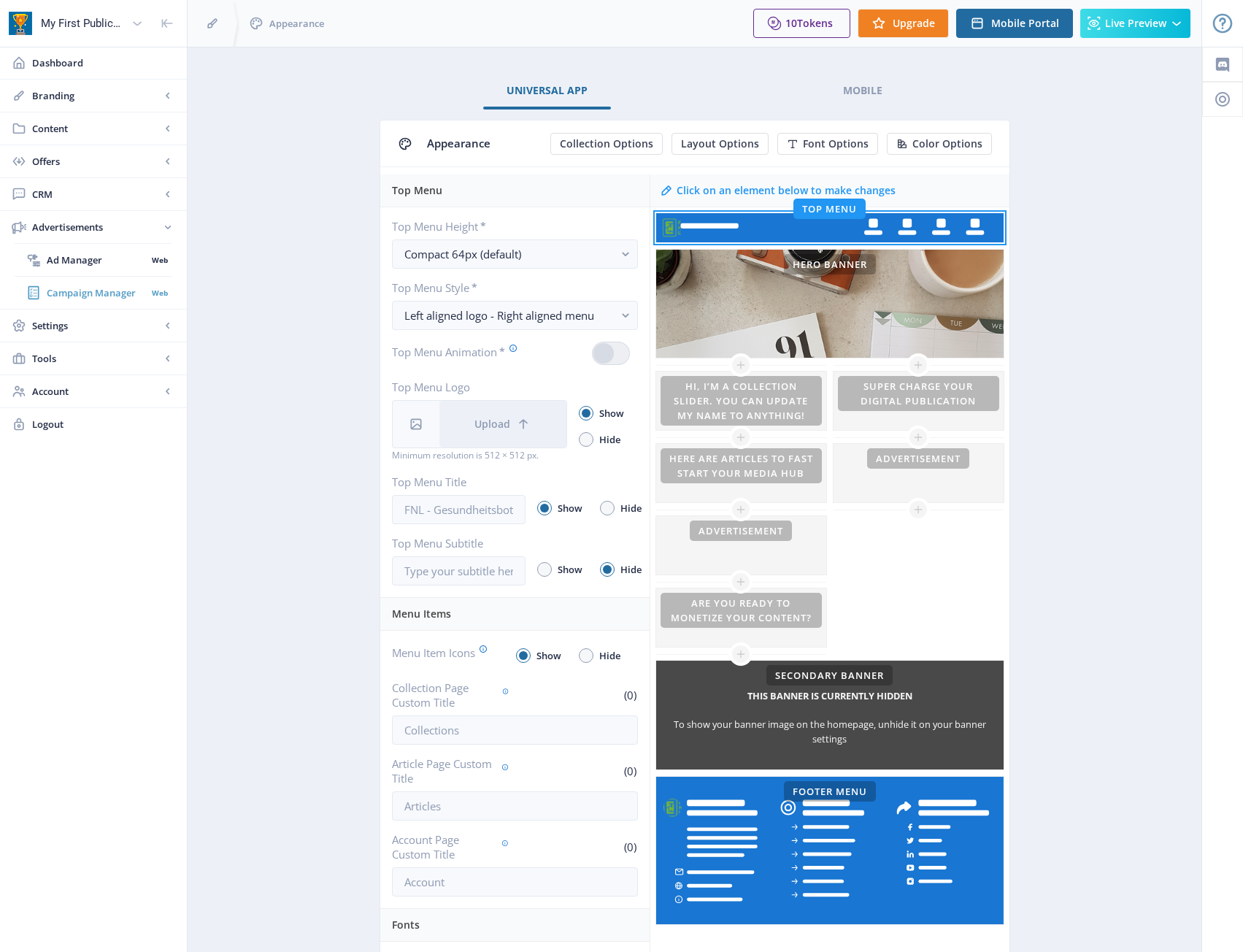
click at [89, 290] on span "Campaign Manager" at bounding box center [96, 292] width 100 height 15
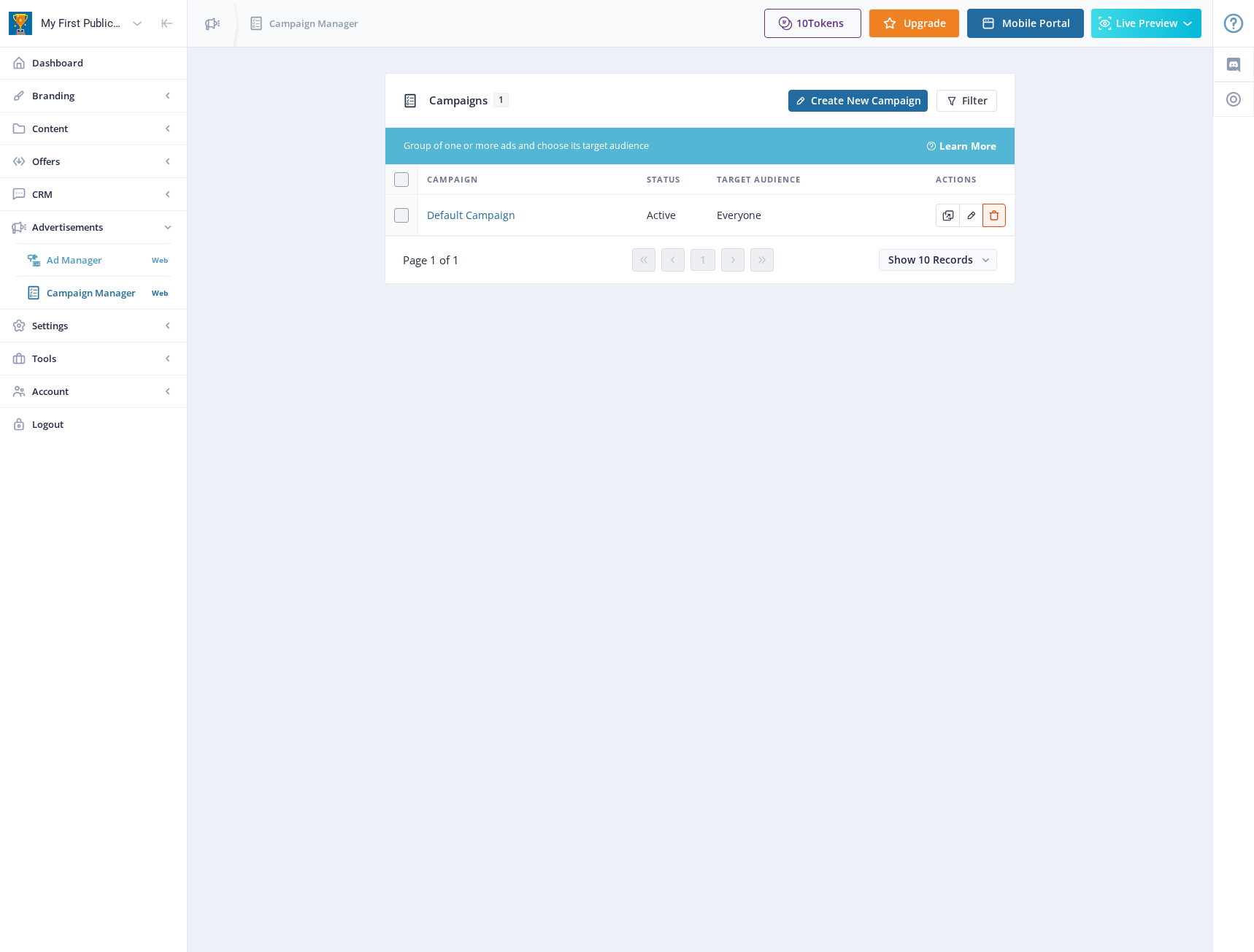
click at [118, 253] on span "Ad Manager" at bounding box center [96, 260] width 100 height 15
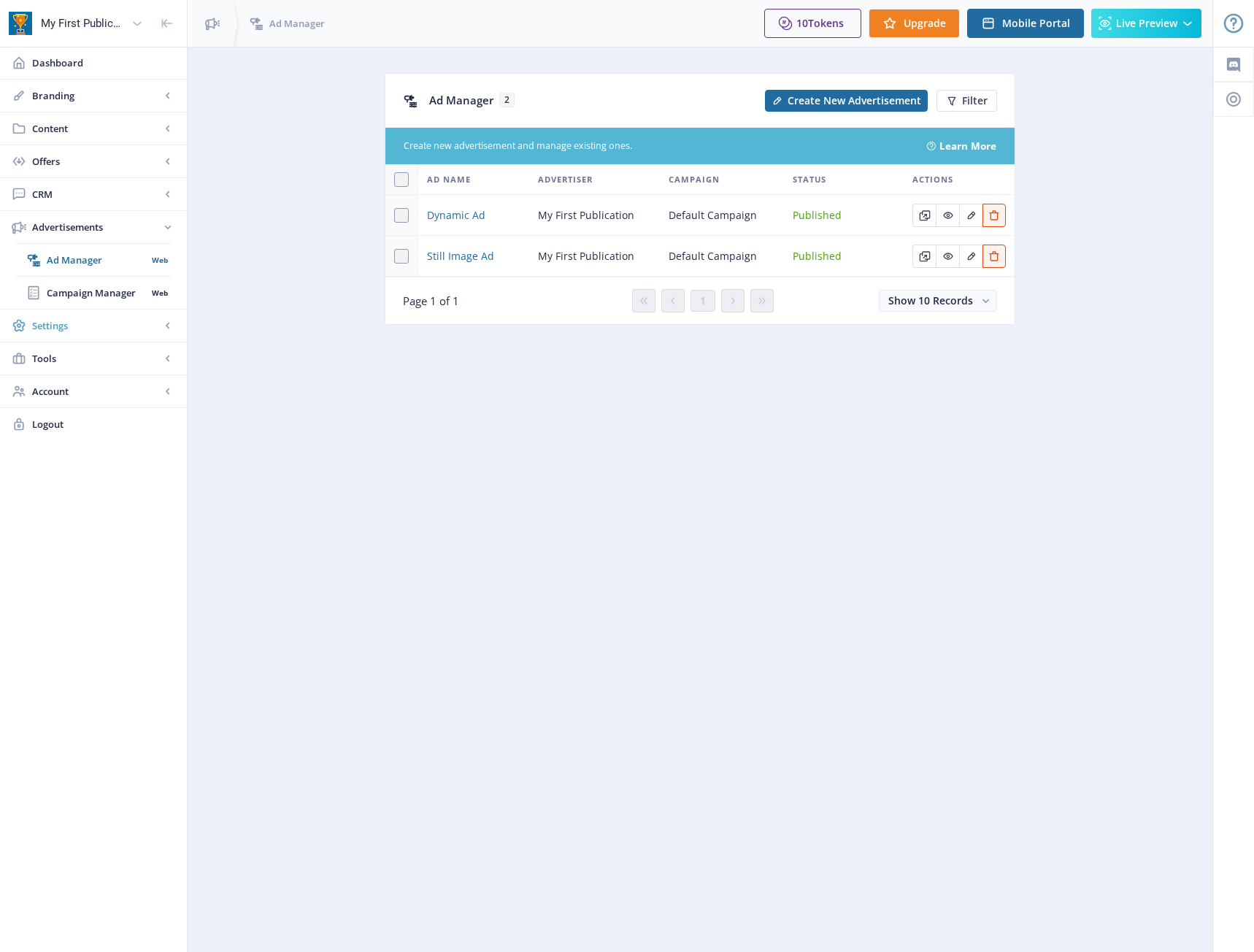
click at [127, 317] on link "Settings" at bounding box center [93, 325] width 187 height 32
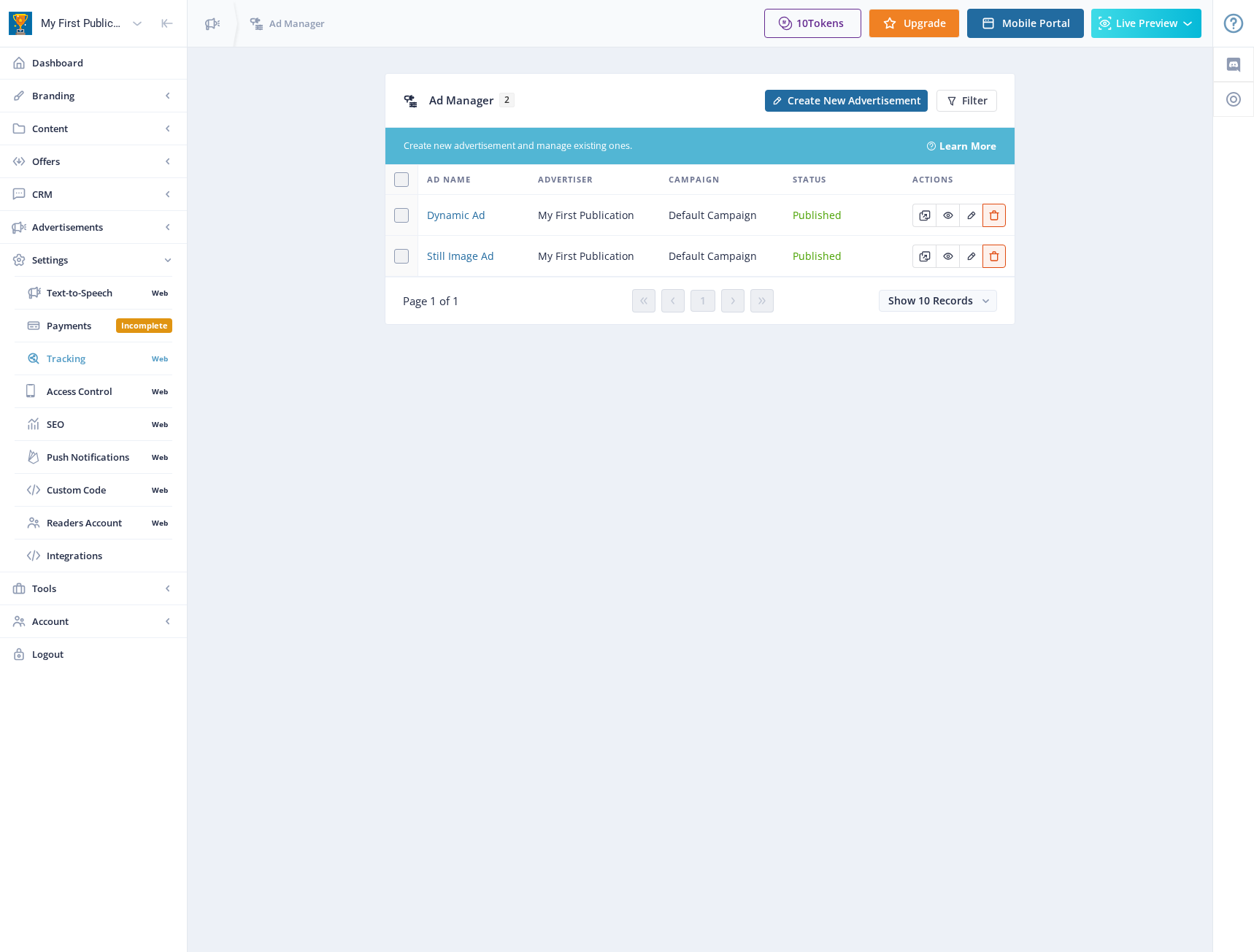
click at [89, 353] on span "Tracking" at bounding box center [96, 358] width 100 height 15
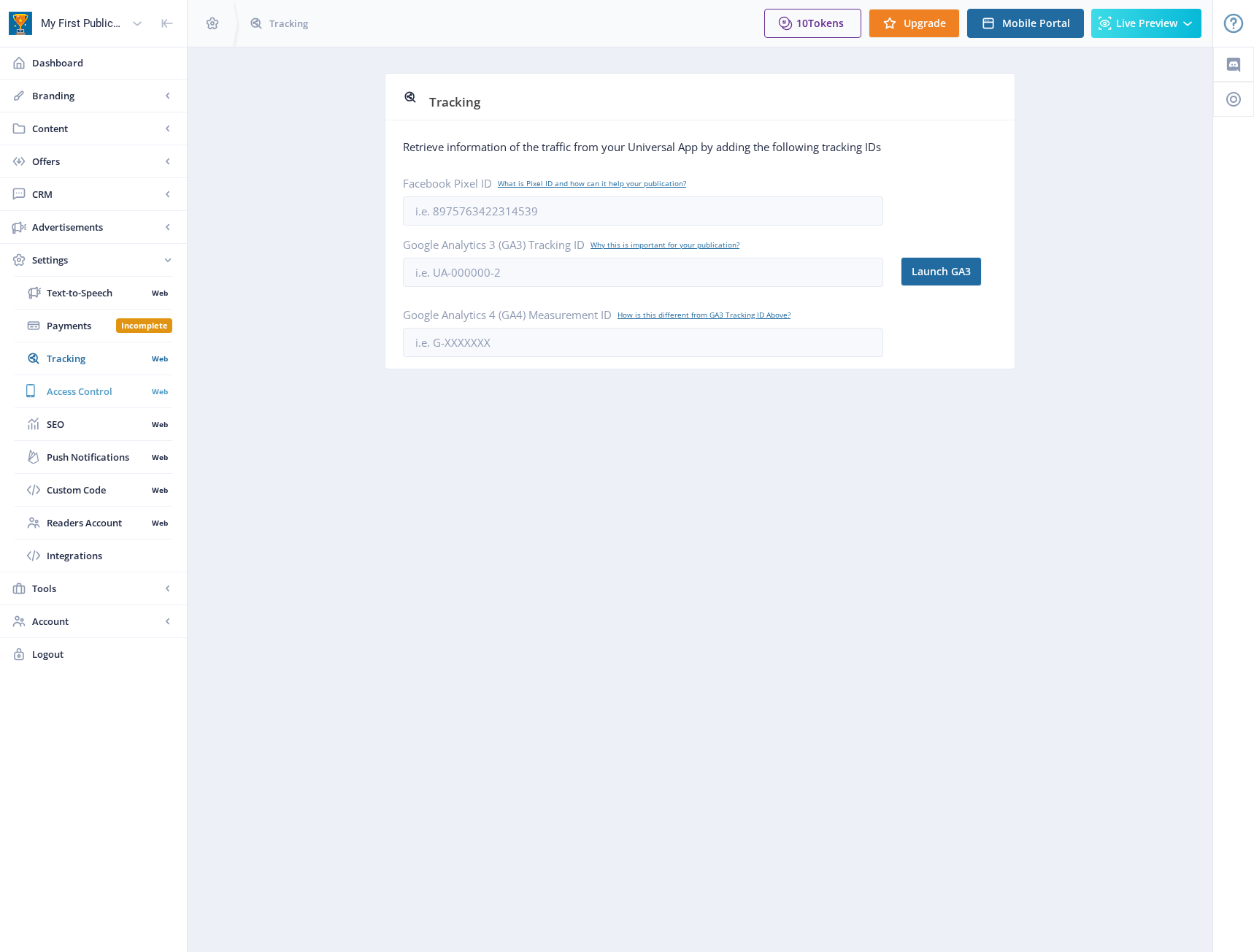
click at [64, 393] on span "Access Control" at bounding box center [96, 391] width 100 height 15
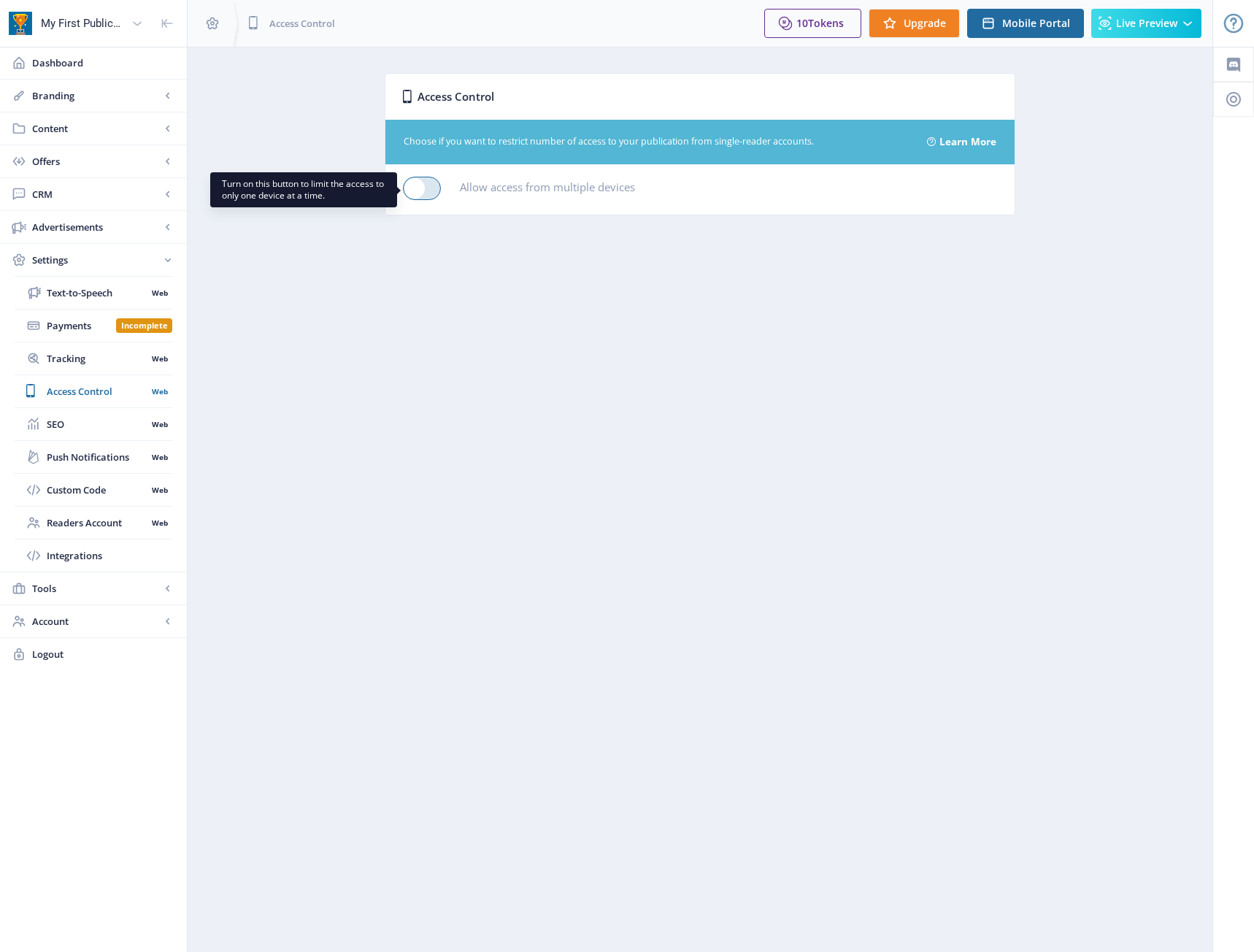
click at [412, 191] on span at bounding box center [415, 188] width 20 height 20
click at [404, 189] on input "checkbox" at bounding box center [403, 188] width 1 height 1
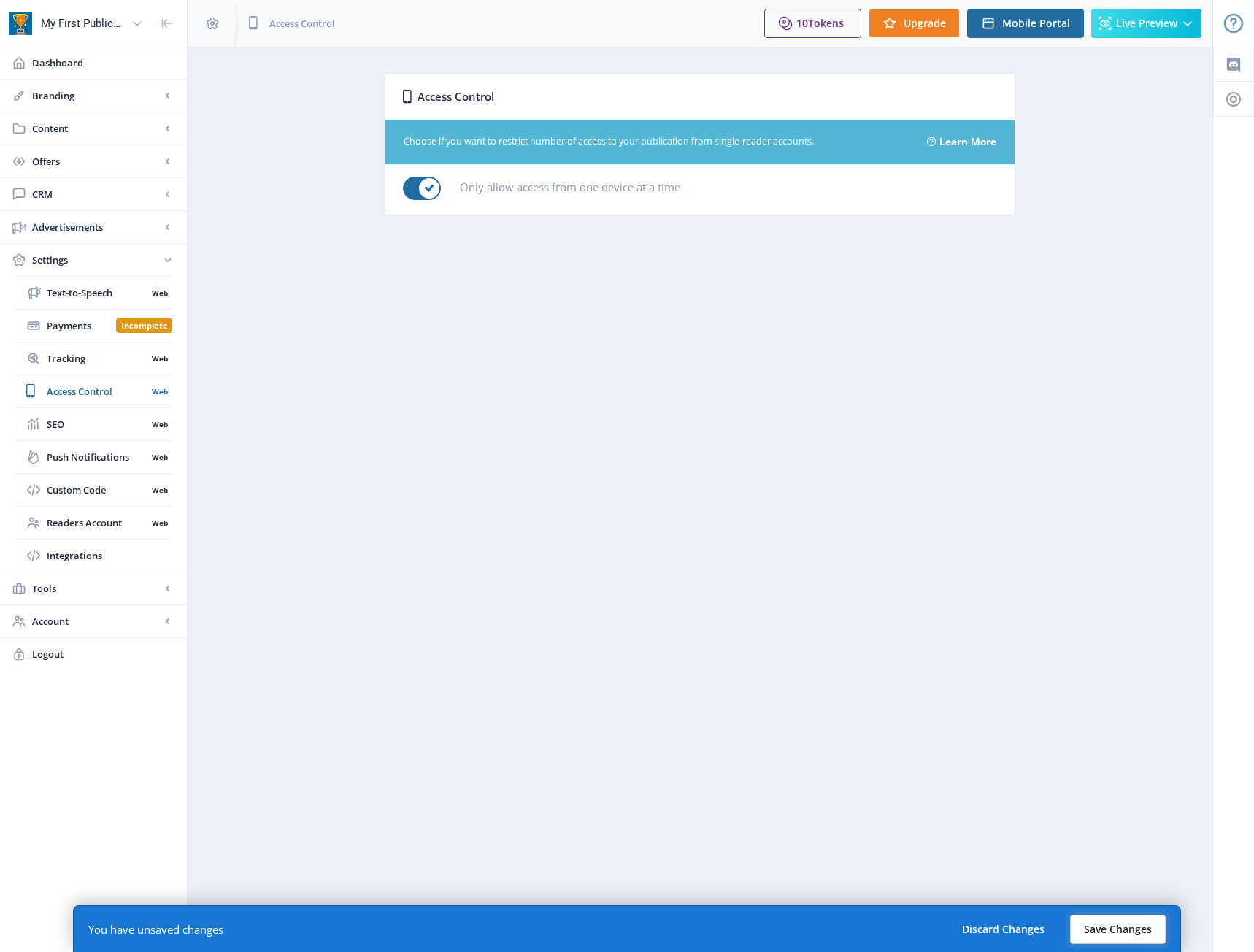
click at [1137, 922] on button "Save Changes" at bounding box center [1118, 929] width 96 height 30
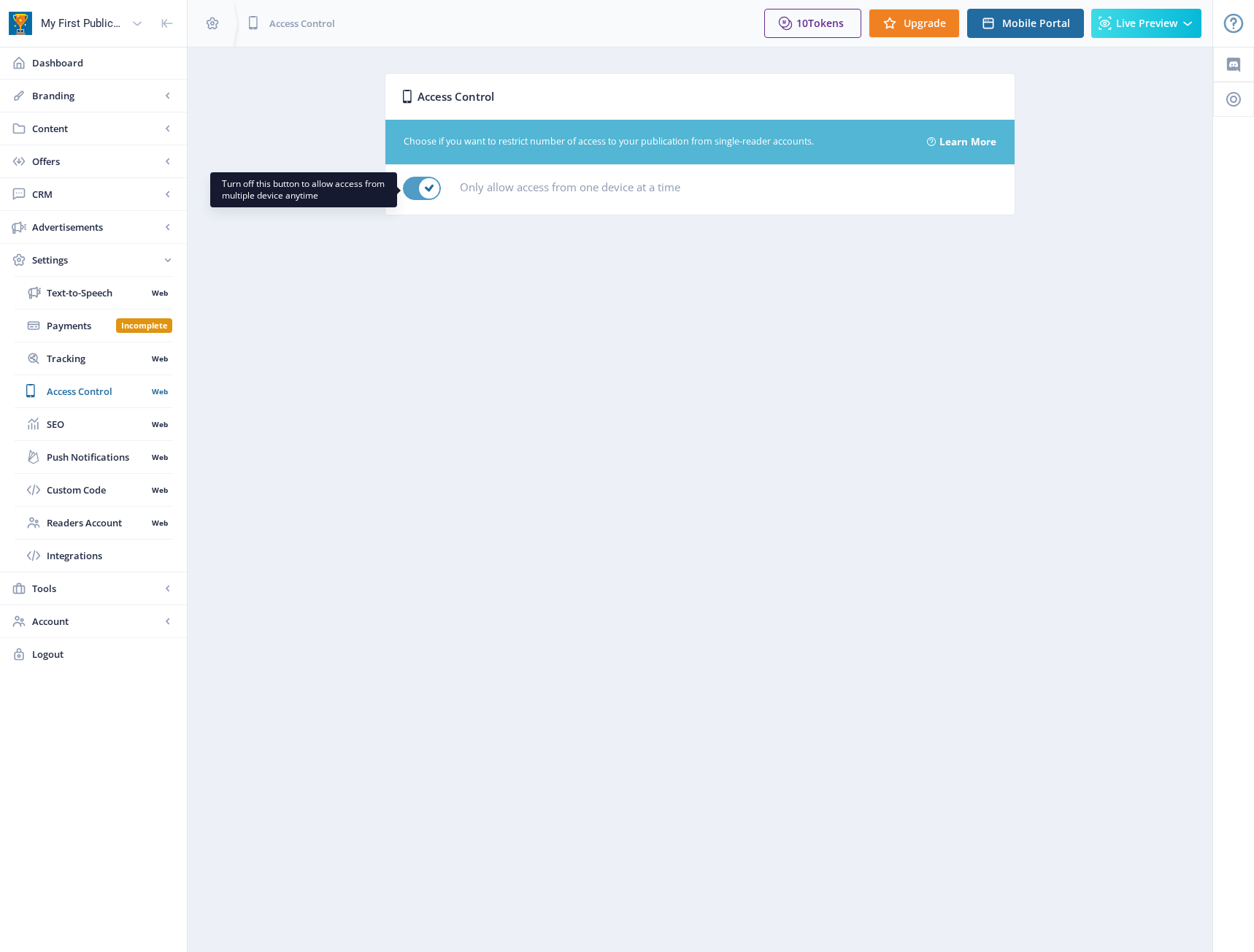
click at [418, 191] on div at bounding box center [422, 188] width 38 height 23
click at [404, 189] on input "checkbox" at bounding box center [403, 188] width 1 height 1
checkbox input "false"
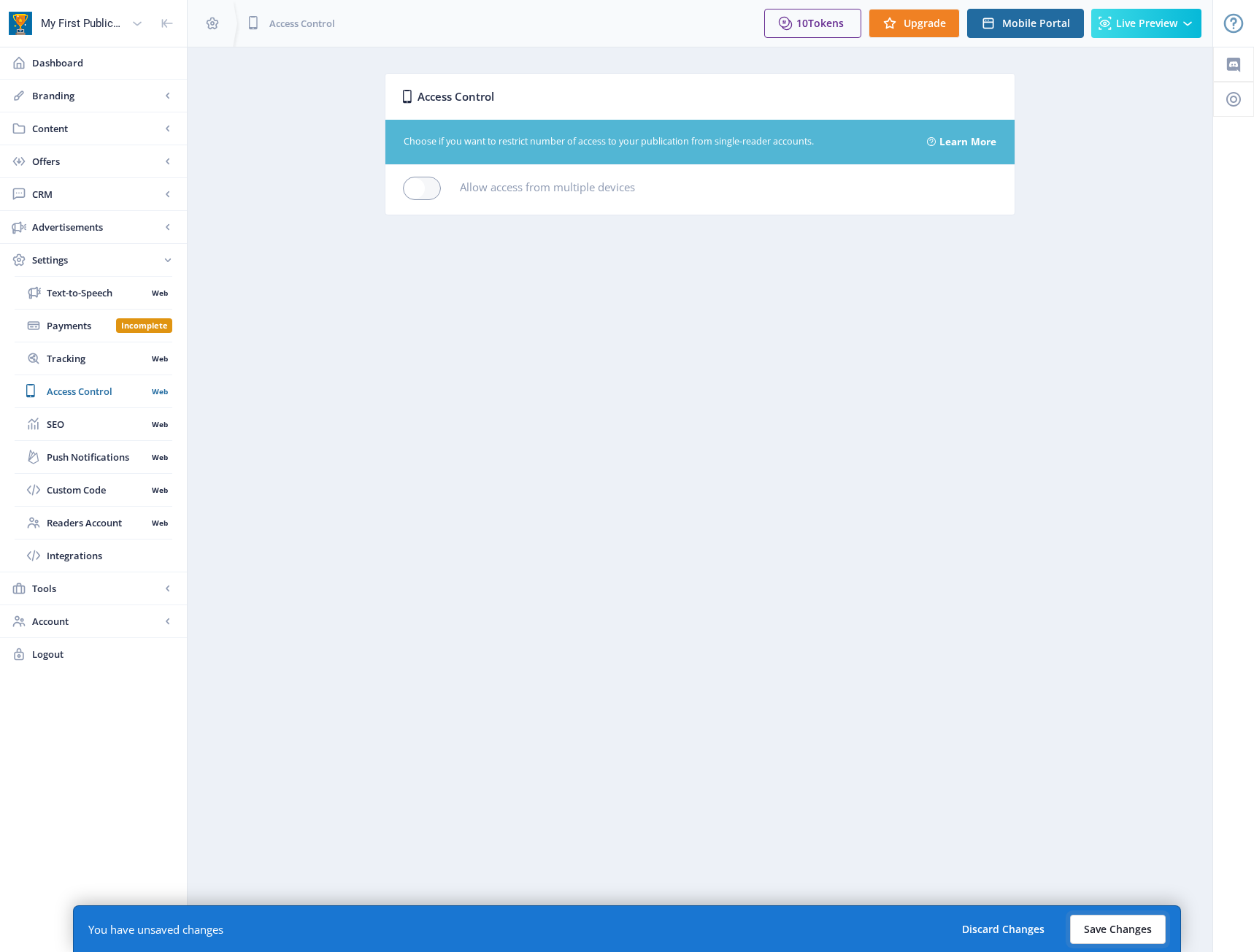
click at [1151, 940] on button "Save Changes" at bounding box center [1118, 929] width 96 height 30
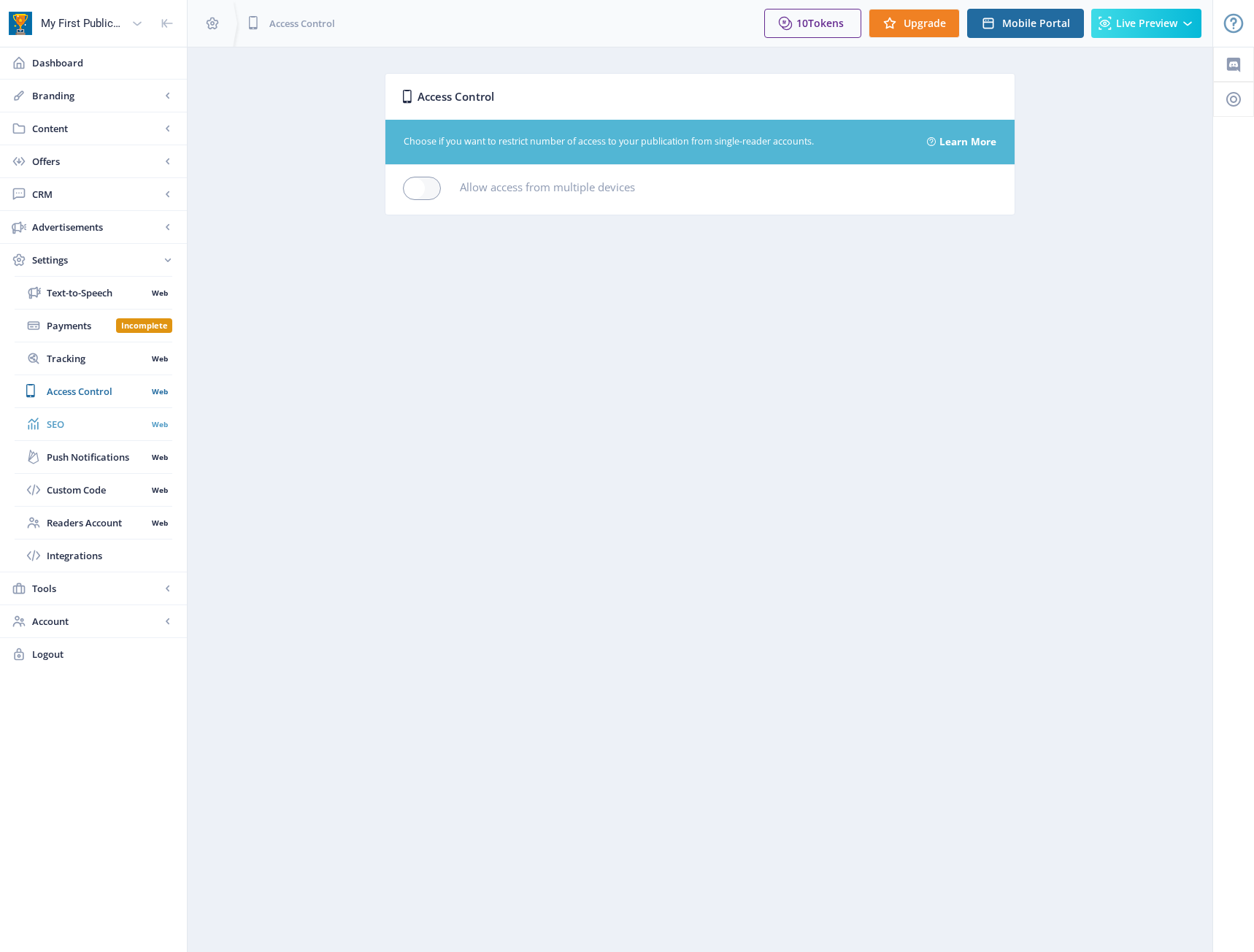
click at [107, 425] on span "SEO" at bounding box center [96, 424] width 100 height 15
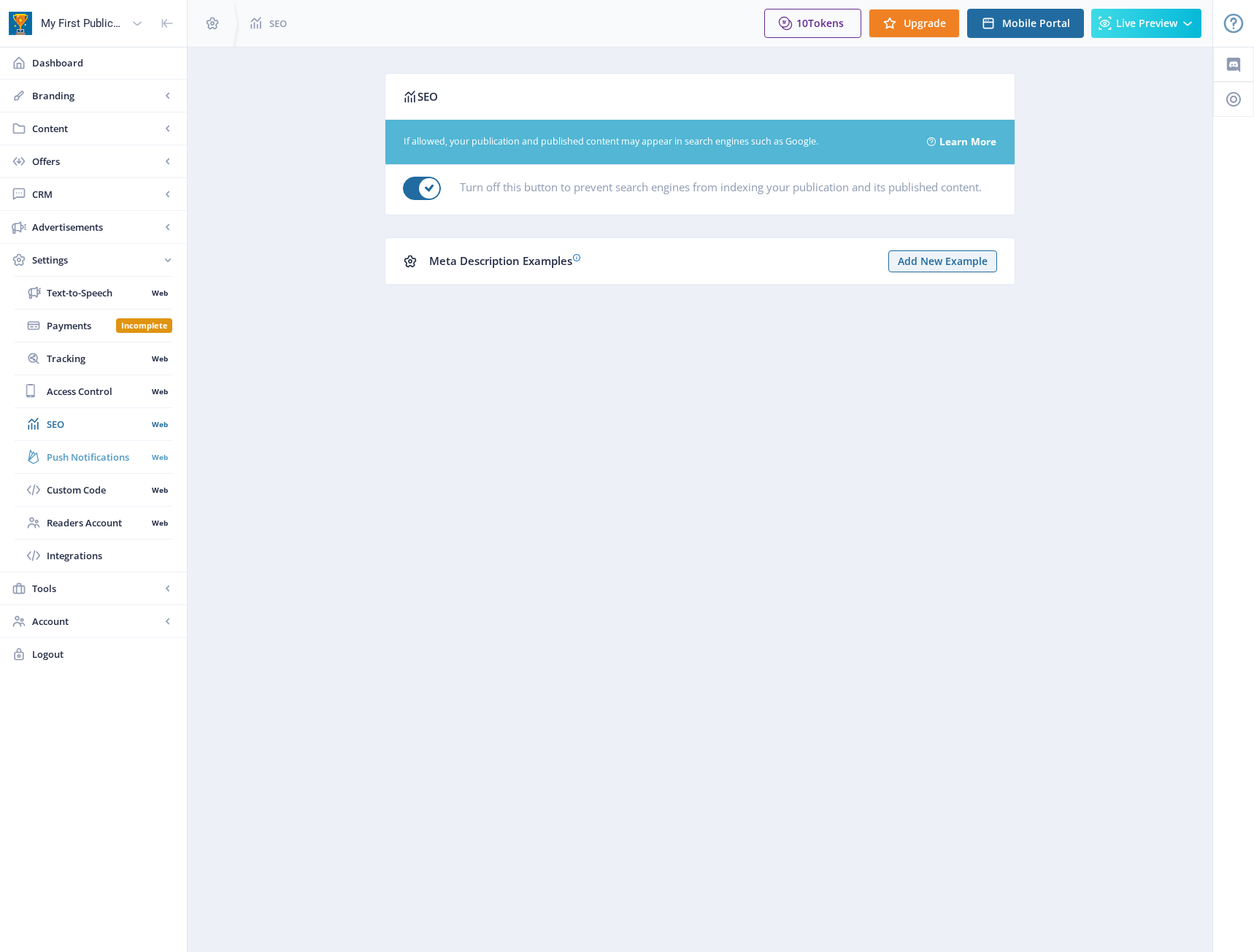
click at [96, 467] on link "Push Notifications Web" at bounding box center [93, 457] width 158 height 32
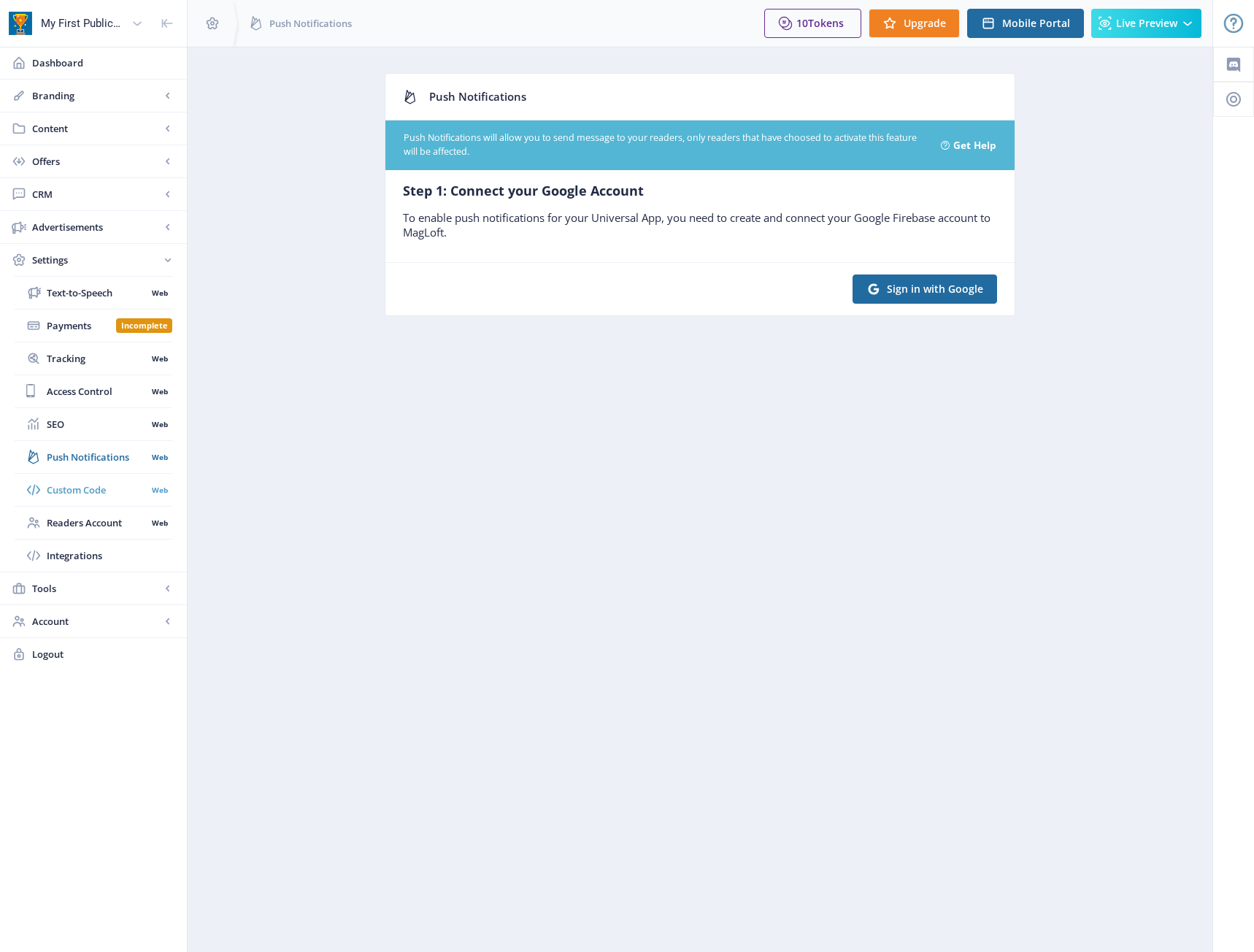
click at [92, 491] on span "Custom Code" at bounding box center [96, 489] width 100 height 15
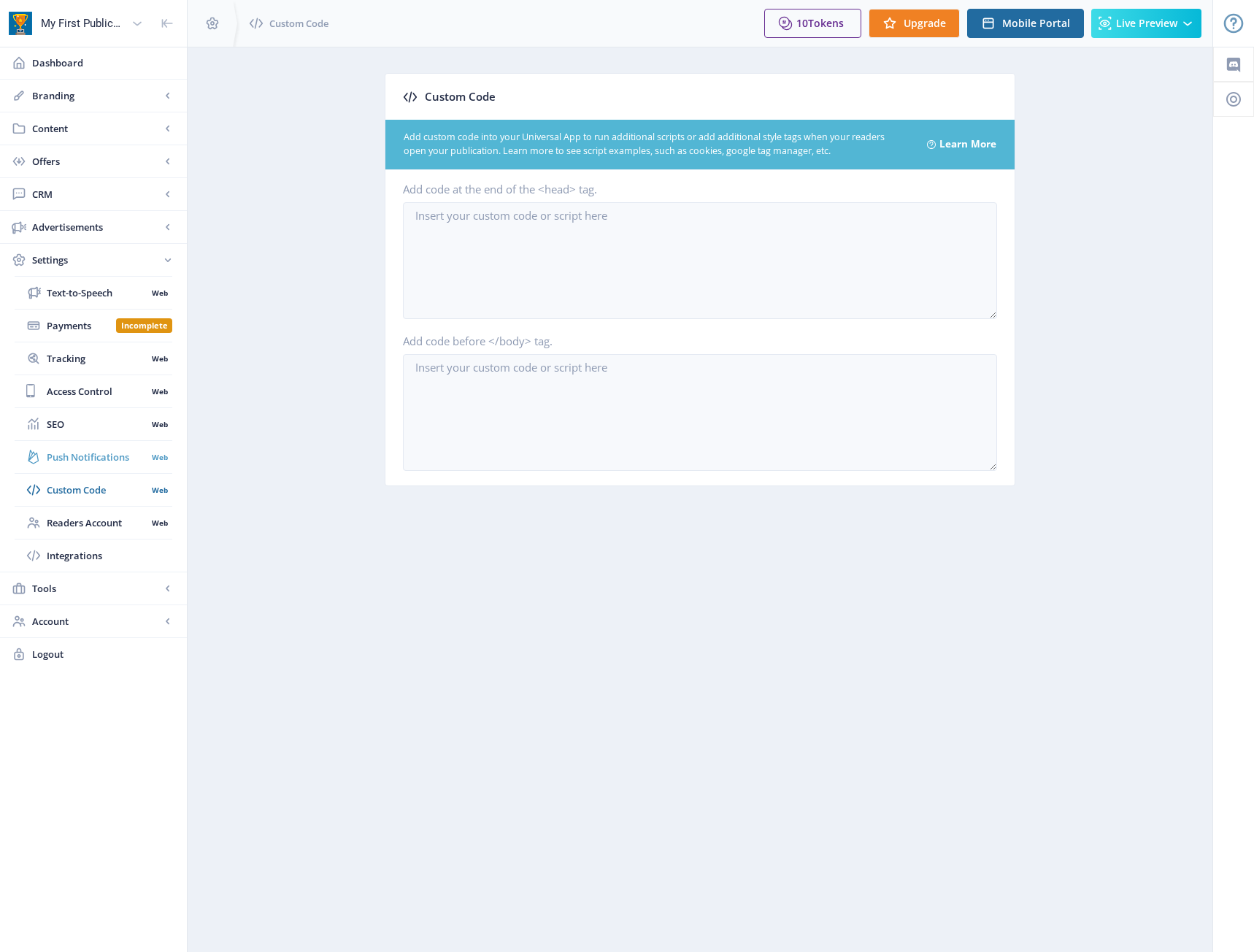
click at [101, 468] on link "Push Notifications Web" at bounding box center [93, 457] width 158 height 32
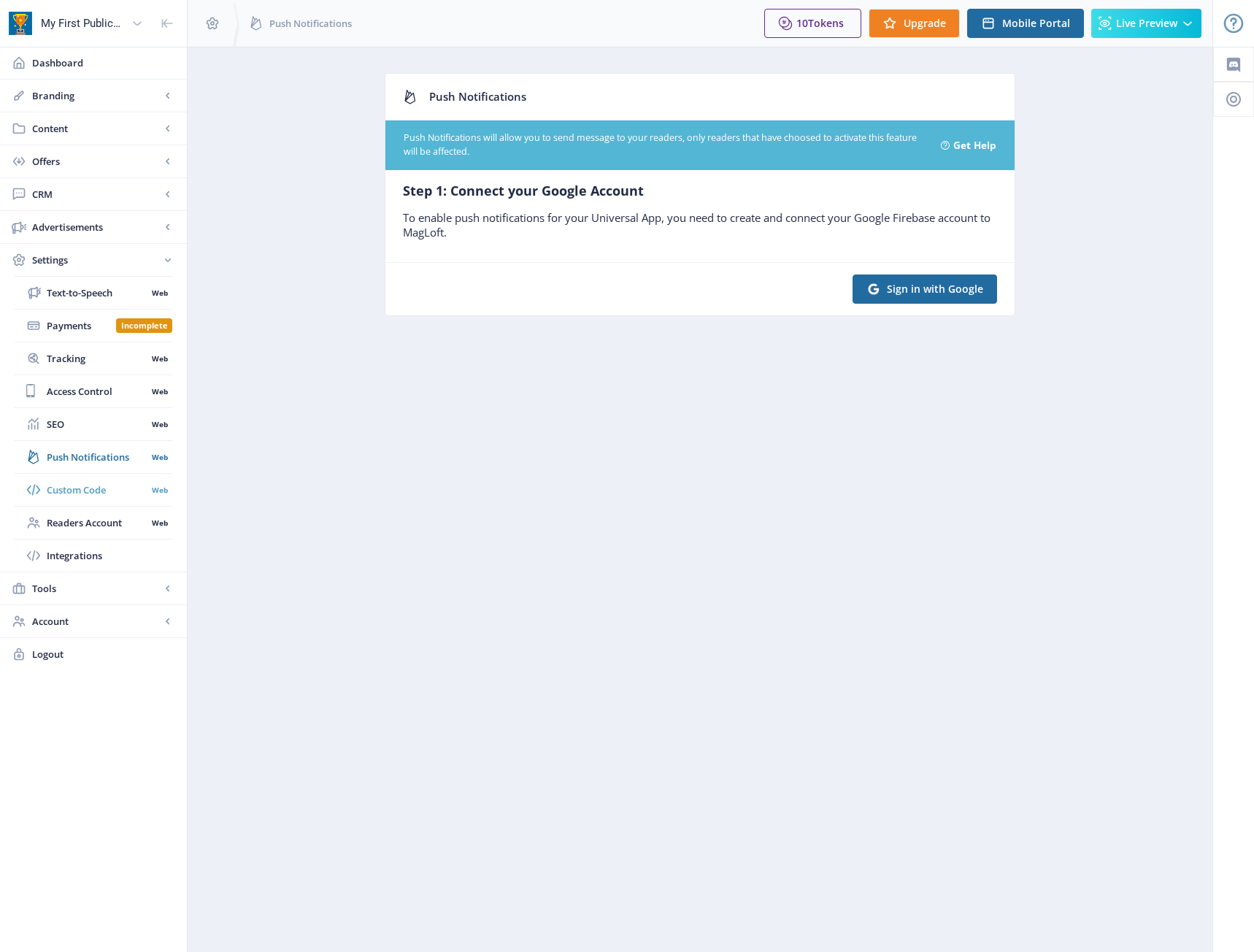
click at [87, 490] on span "Custom Code" at bounding box center [96, 489] width 100 height 15
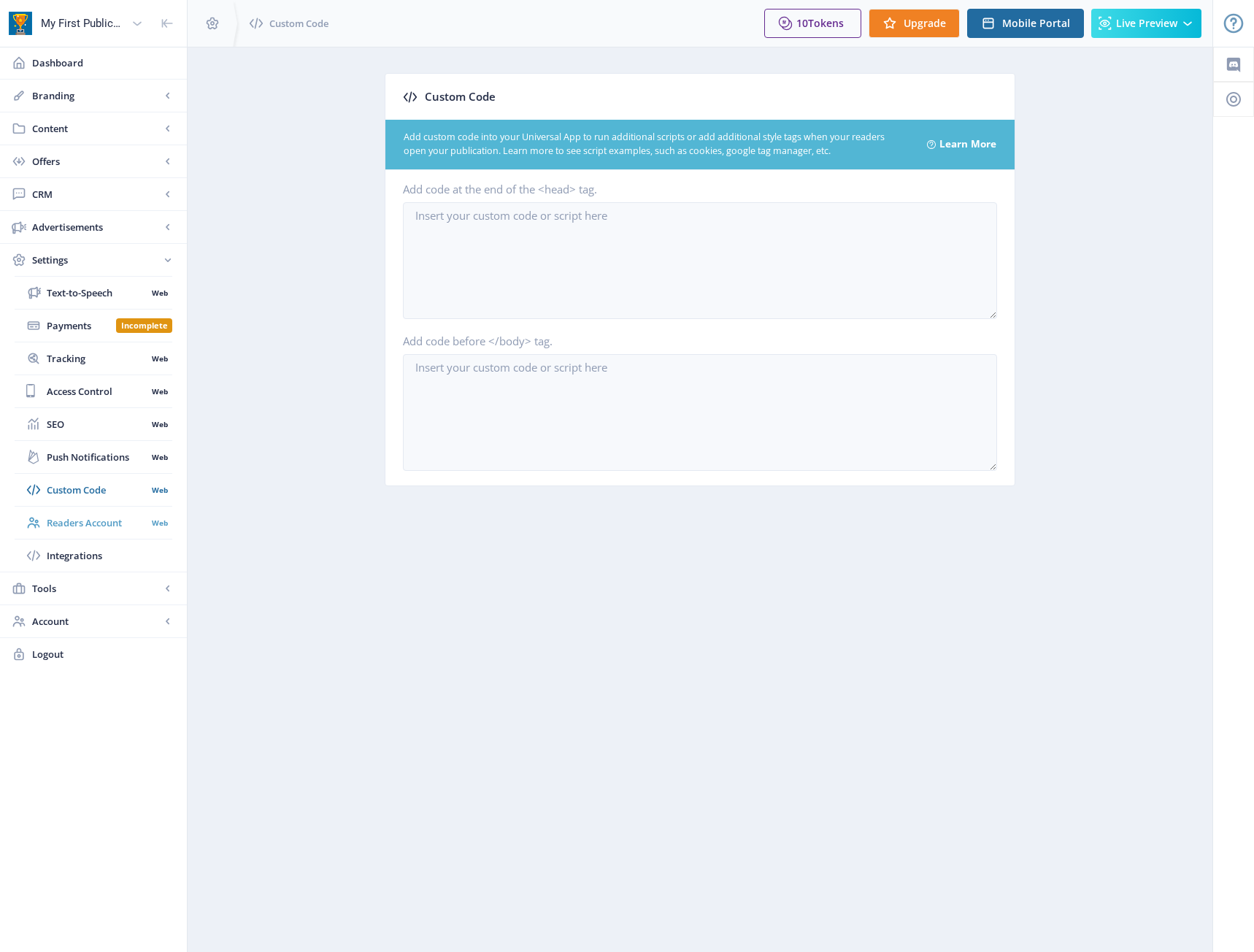
click at [77, 524] on span "Readers Account" at bounding box center [96, 523] width 100 height 15
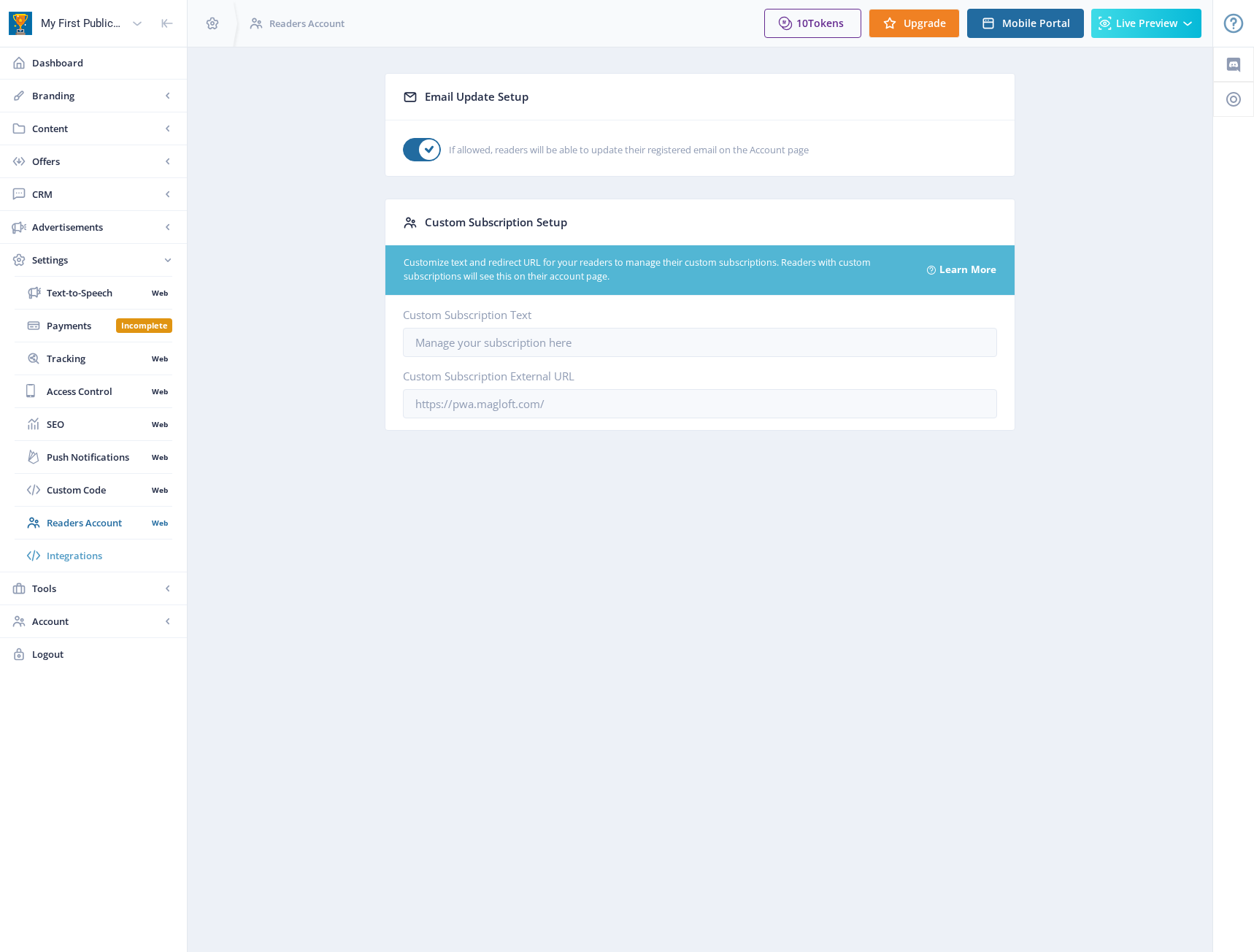
click at [79, 548] on span "Integrations" at bounding box center [109, 555] width 125 height 15
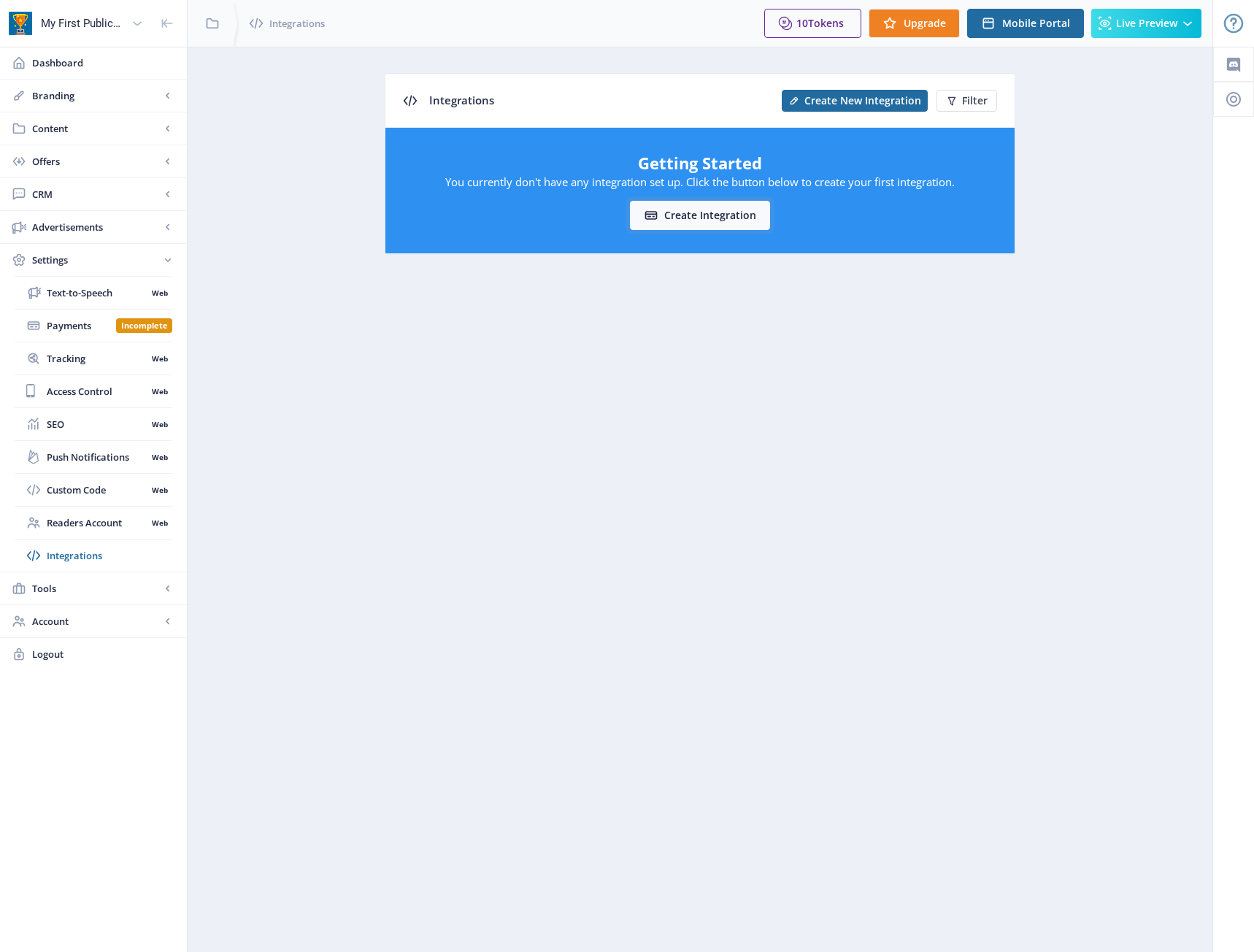
click at [750, 229] on button "Create integration" at bounding box center [700, 215] width 140 height 30
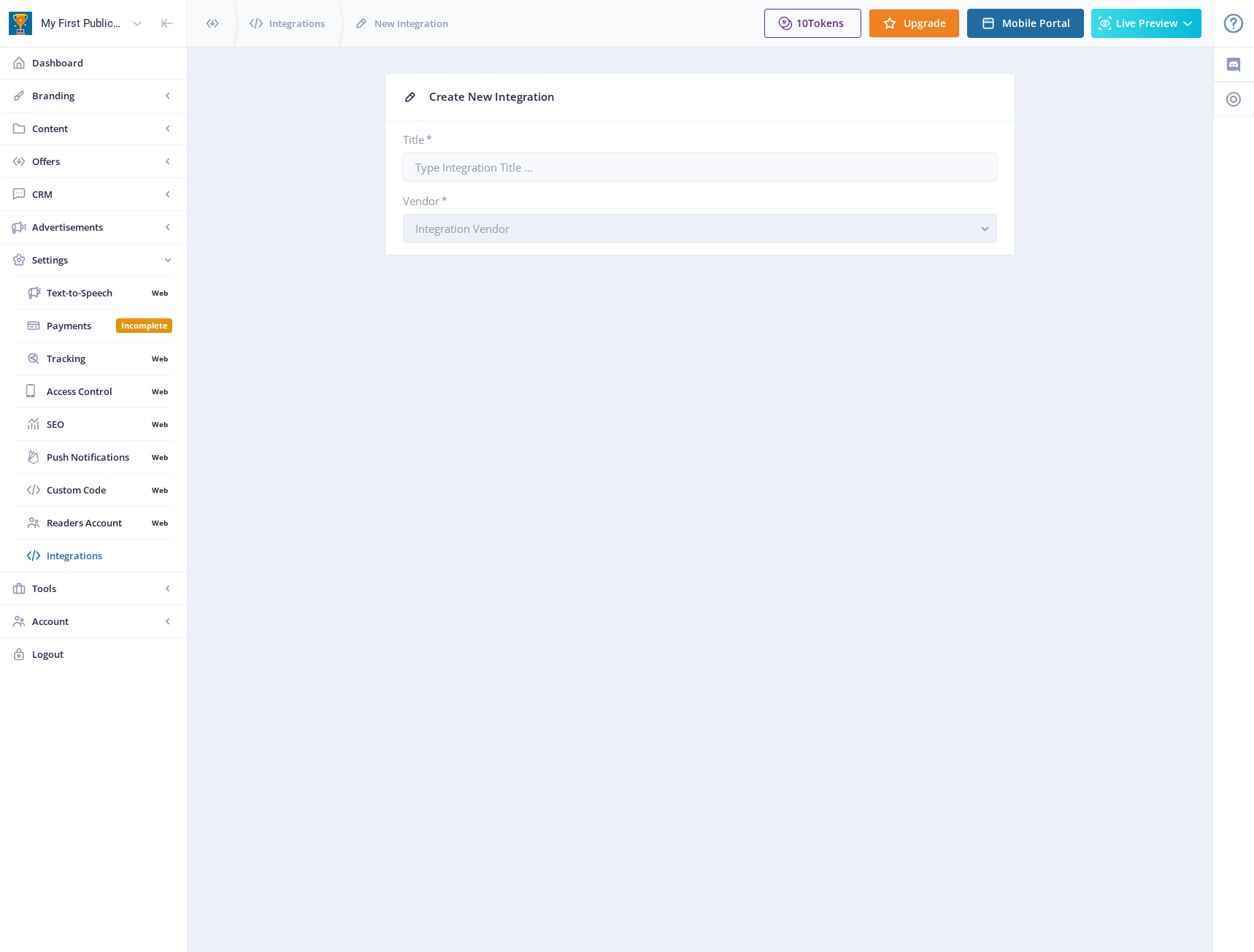
click at [646, 238] on button "Integration Vendor" at bounding box center [700, 229] width 594 height 30
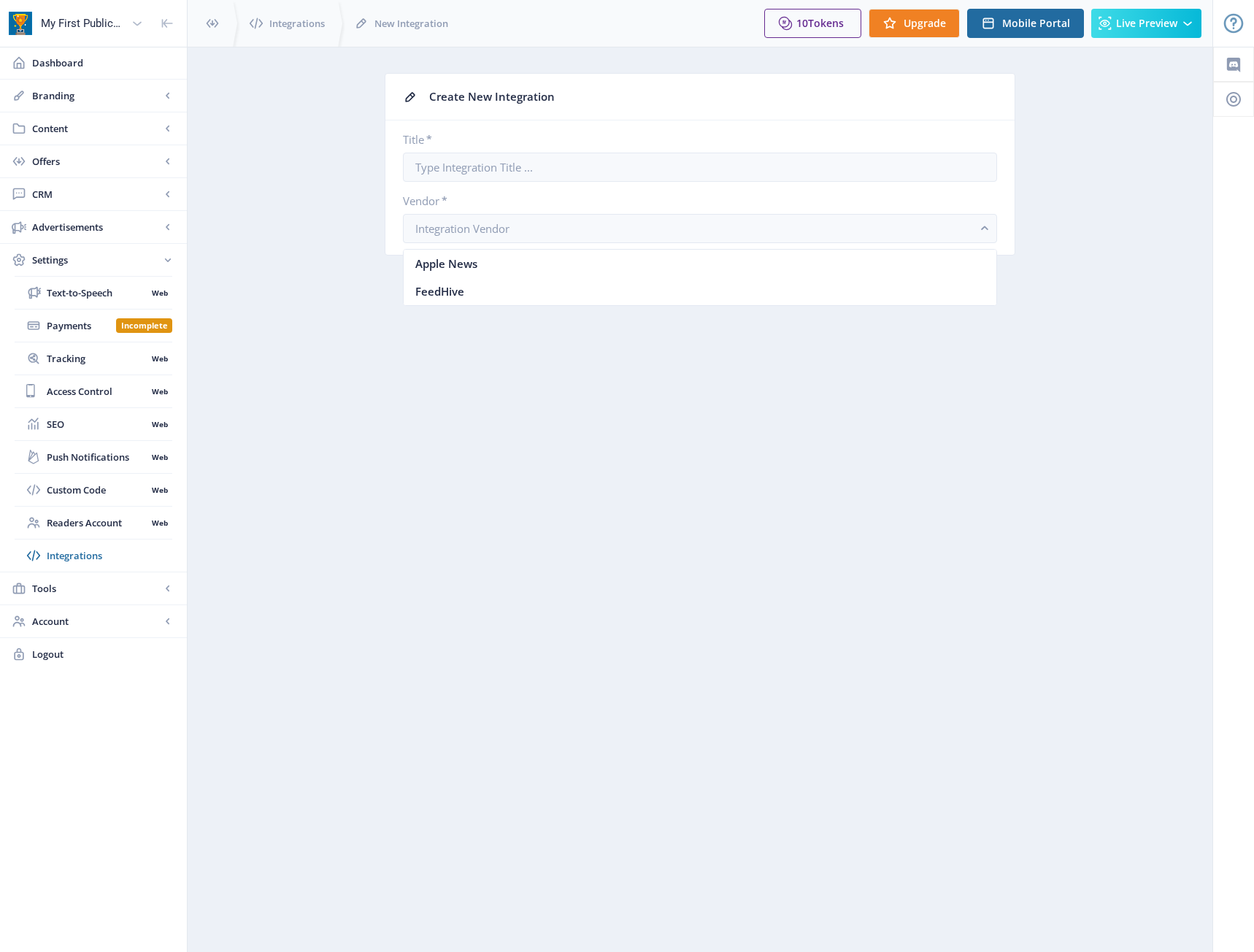
click at [569, 334] on nb-layout-column "Create New Integration Title * Vendor * Integration Vendor You have unsaved cha…" at bounding box center [699, 499] width 1026 height 905
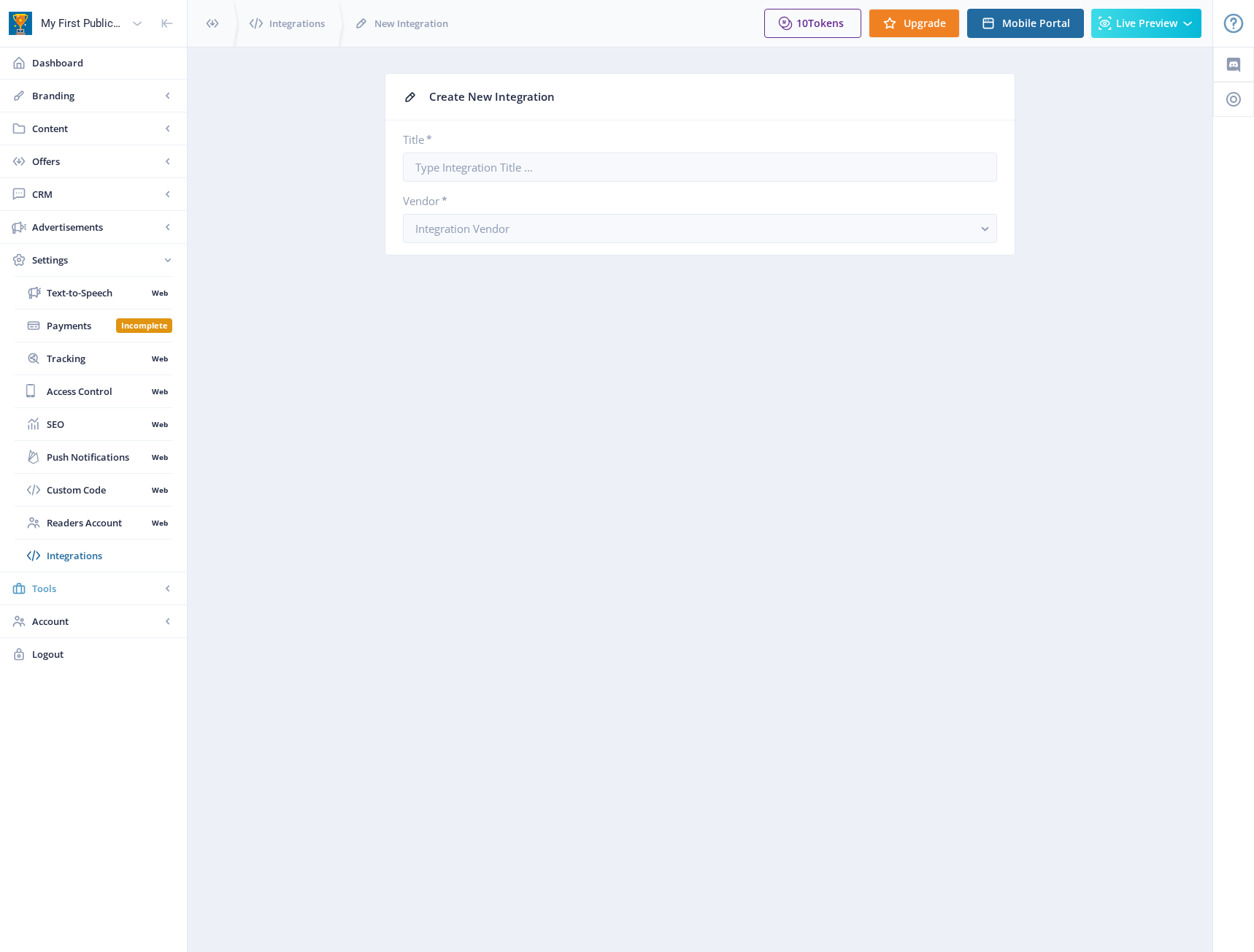
click at [72, 592] on span "Tools" at bounding box center [96, 588] width 128 height 15
click at [49, 387] on span "Emails" at bounding box center [96, 391] width 100 height 15
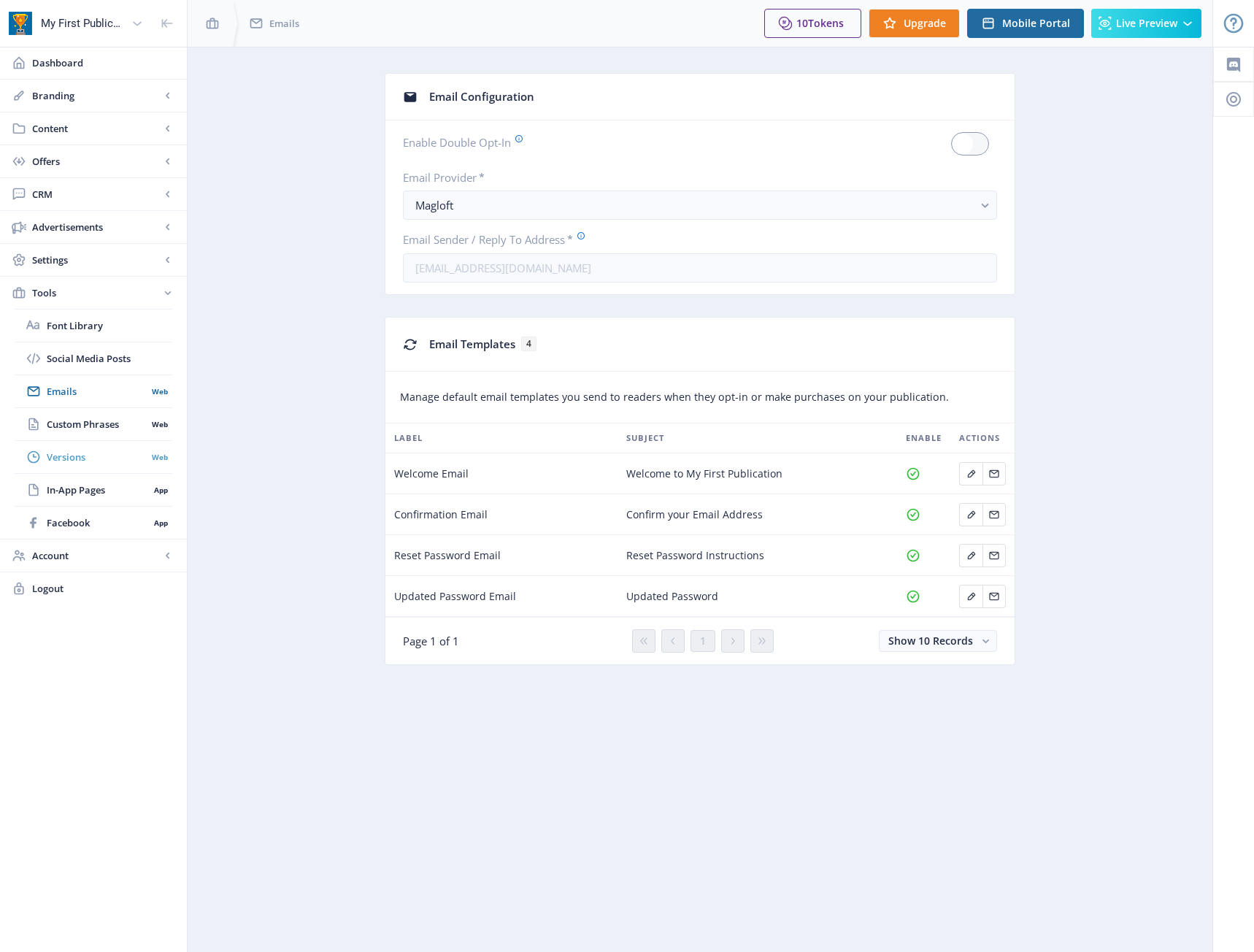
click at [51, 460] on span "Versions" at bounding box center [96, 457] width 100 height 15
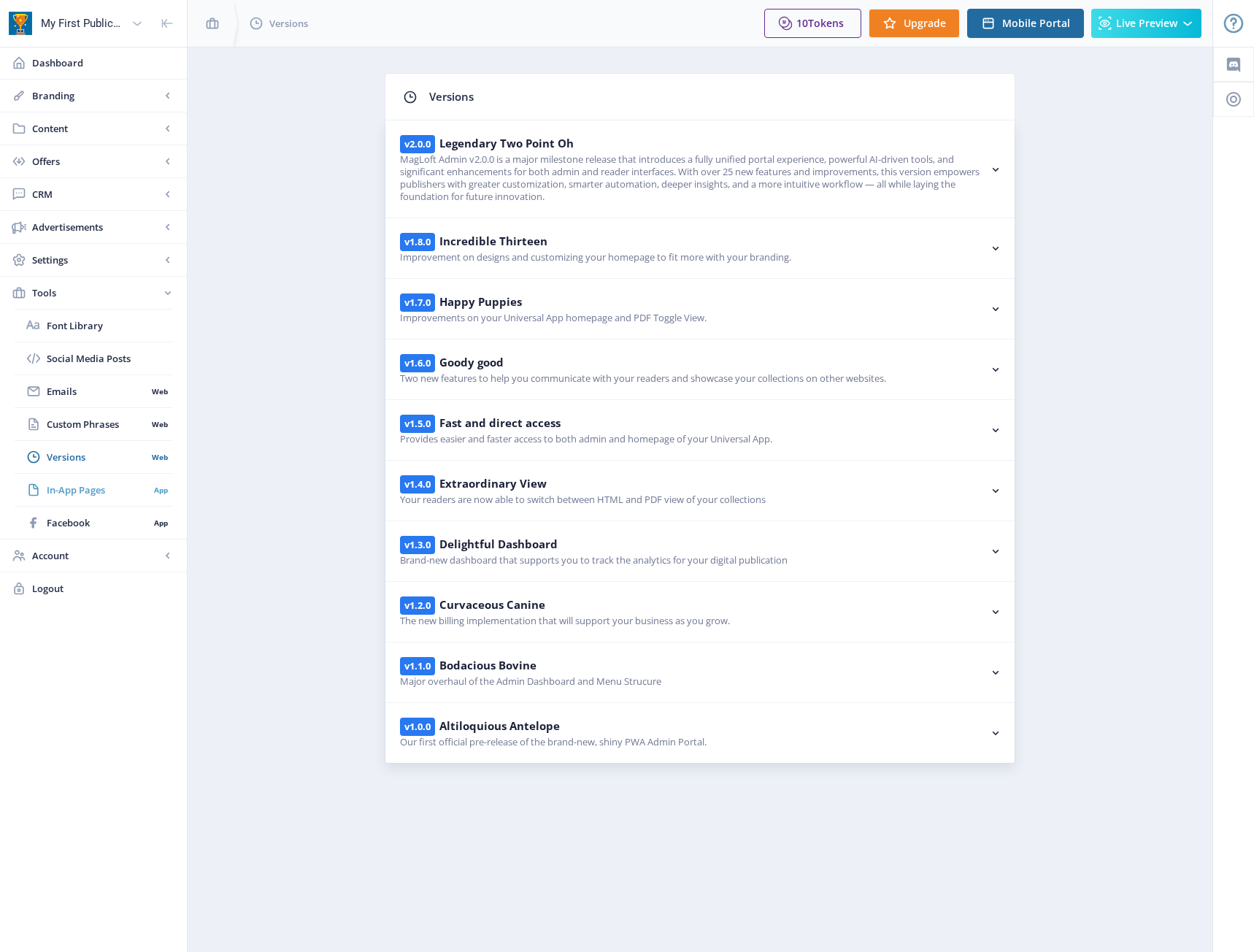
click at [58, 481] on link "In-App Pages App" at bounding box center [93, 489] width 158 height 32
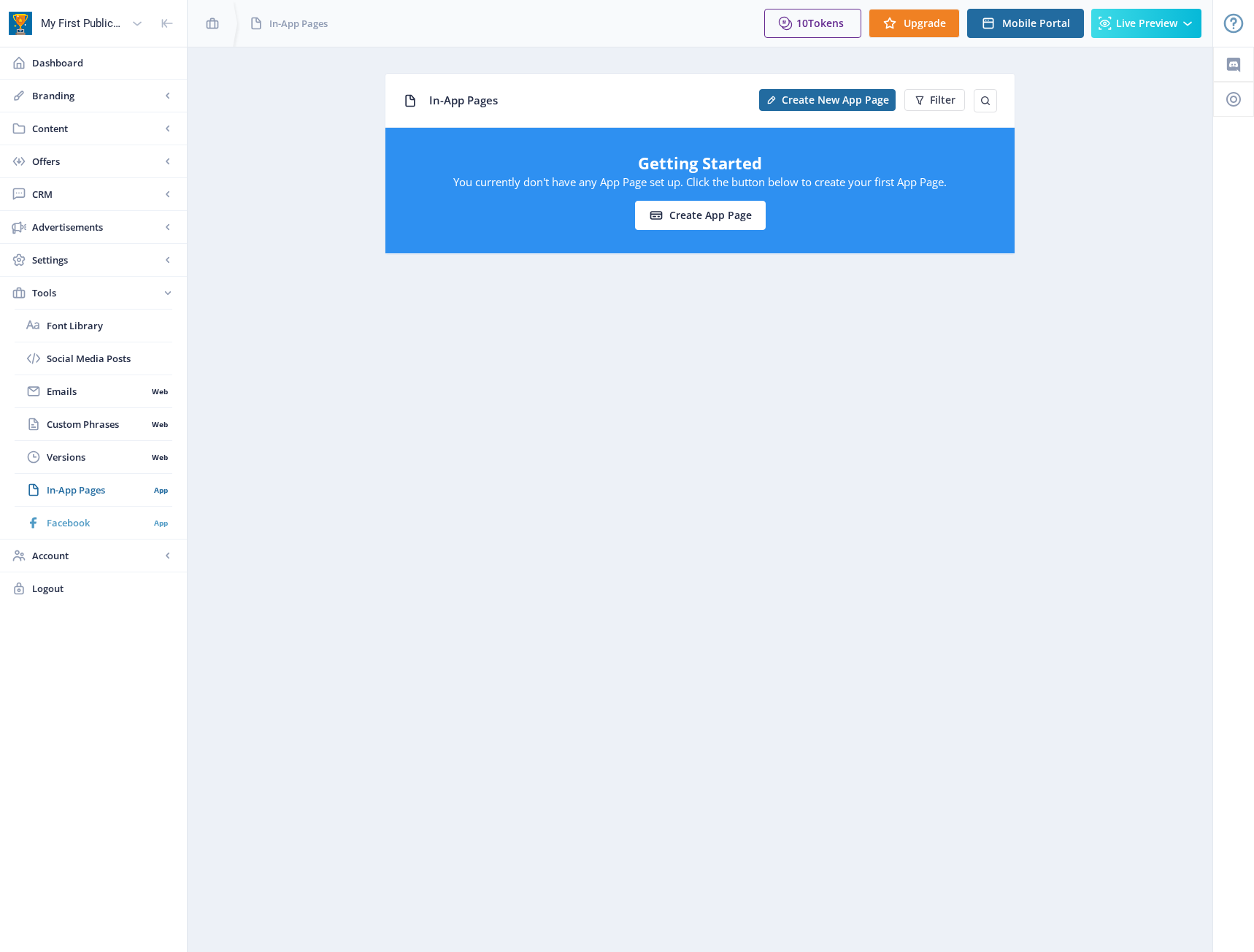
click at [55, 520] on span "Facebook" at bounding box center [97, 523] width 102 height 15
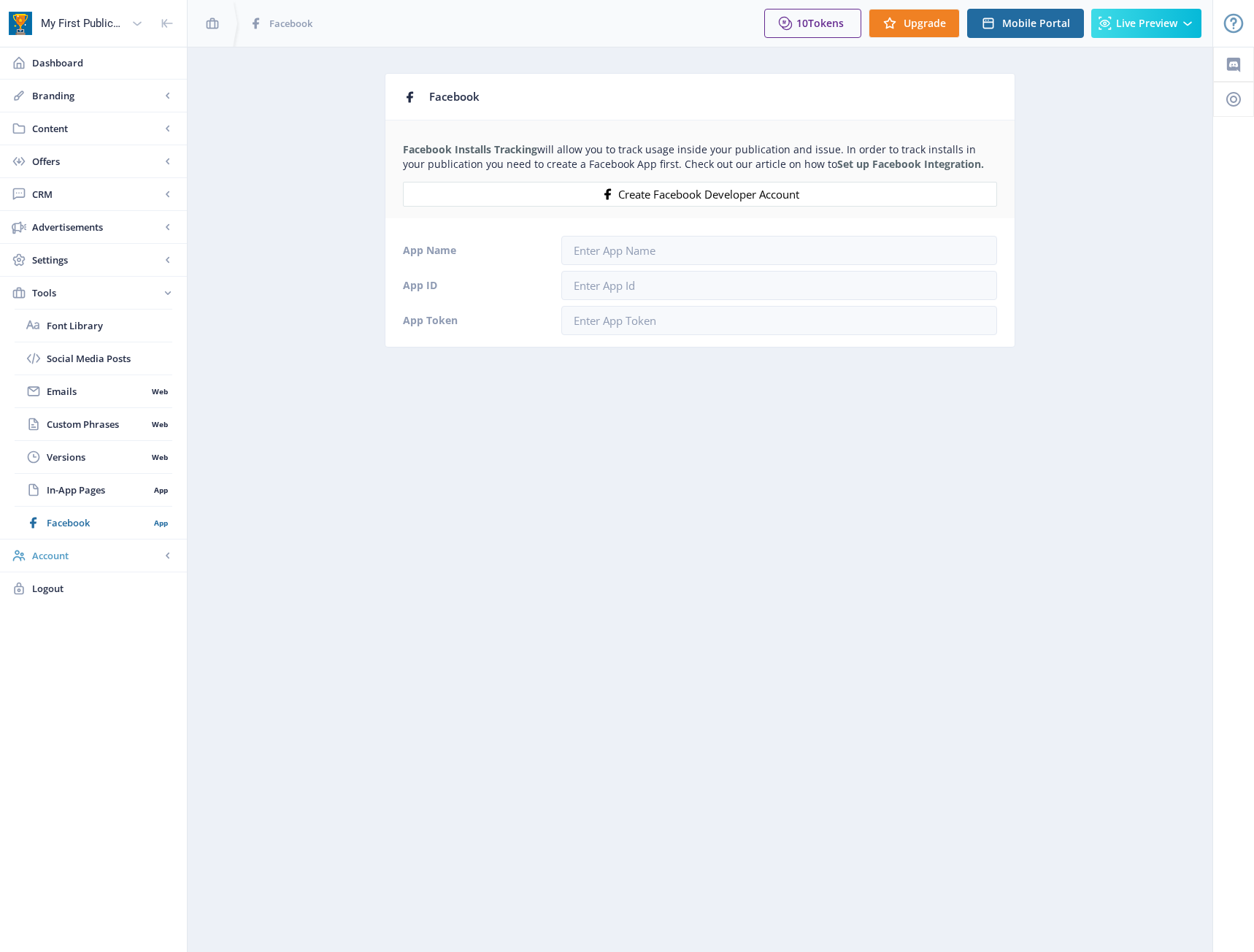
click at [48, 551] on span "Account" at bounding box center [96, 555] width 128 height 15
click at [89, 370] on link "Profile" at bounding box center [93, 358] width 158 height 32
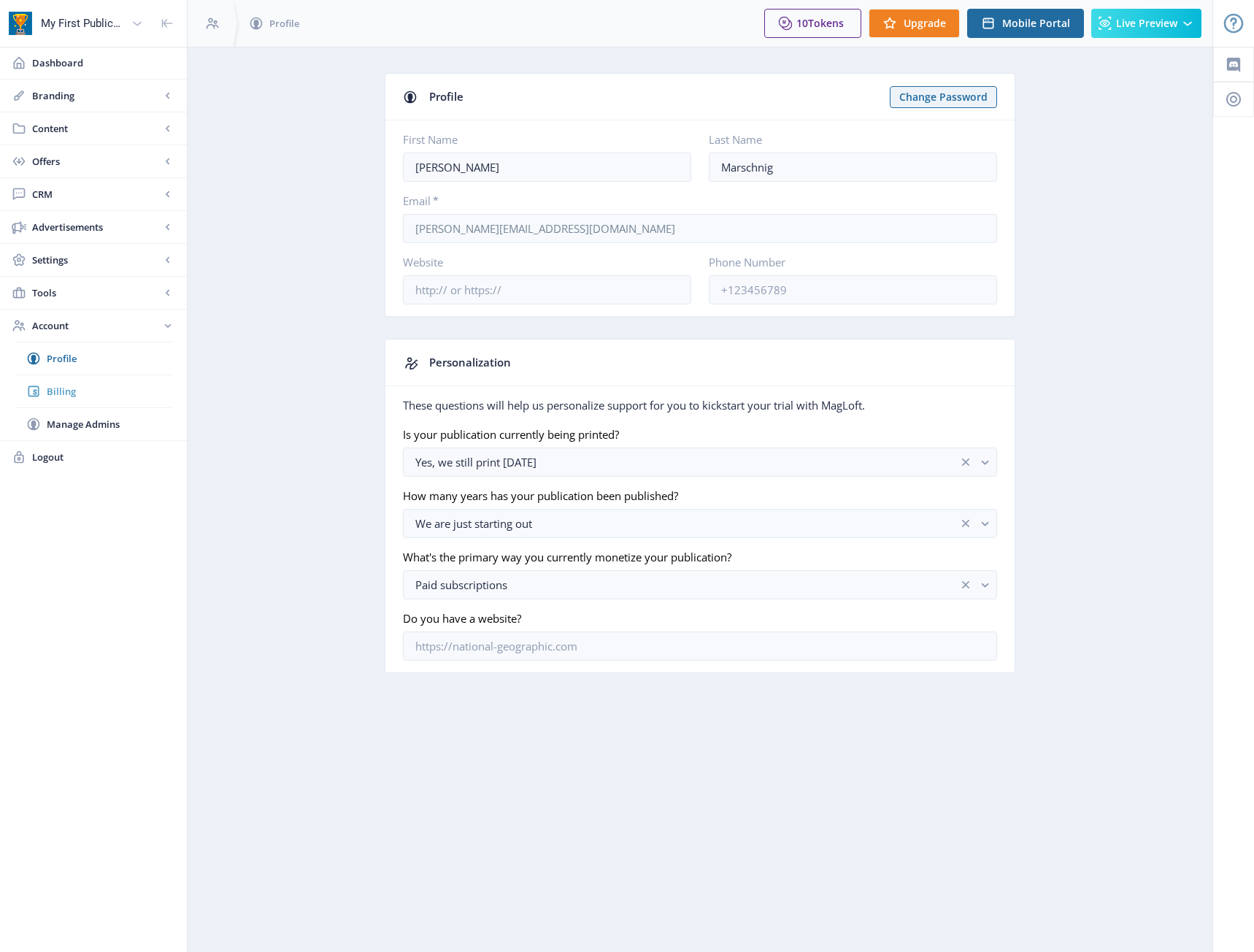
click at [75, 388] on span "Billing" at bounding box center [109, 391] width 125 height 15
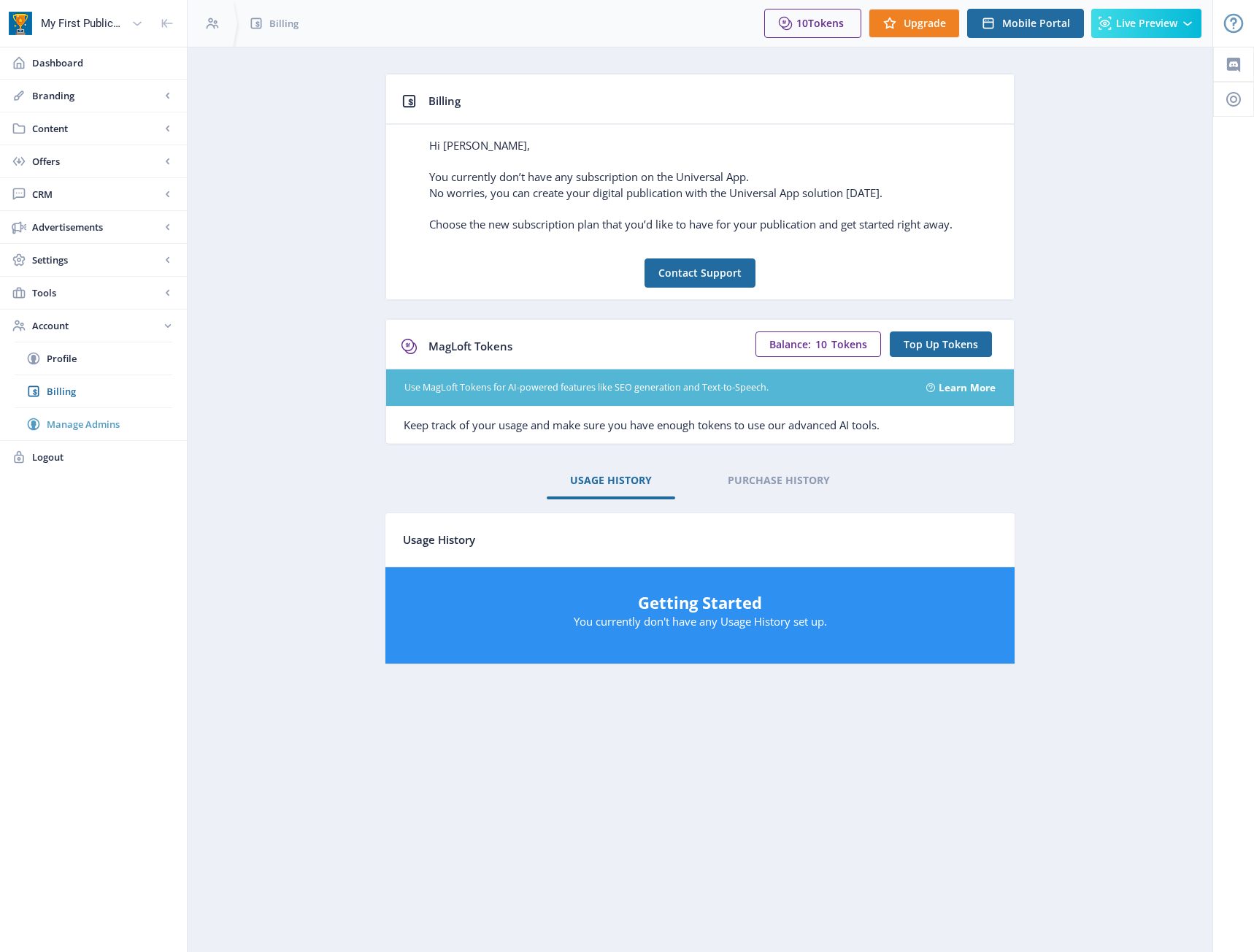
click at [51, 418] on span "Manage Admins" at bounding box center [109, 424] width 125 height 15
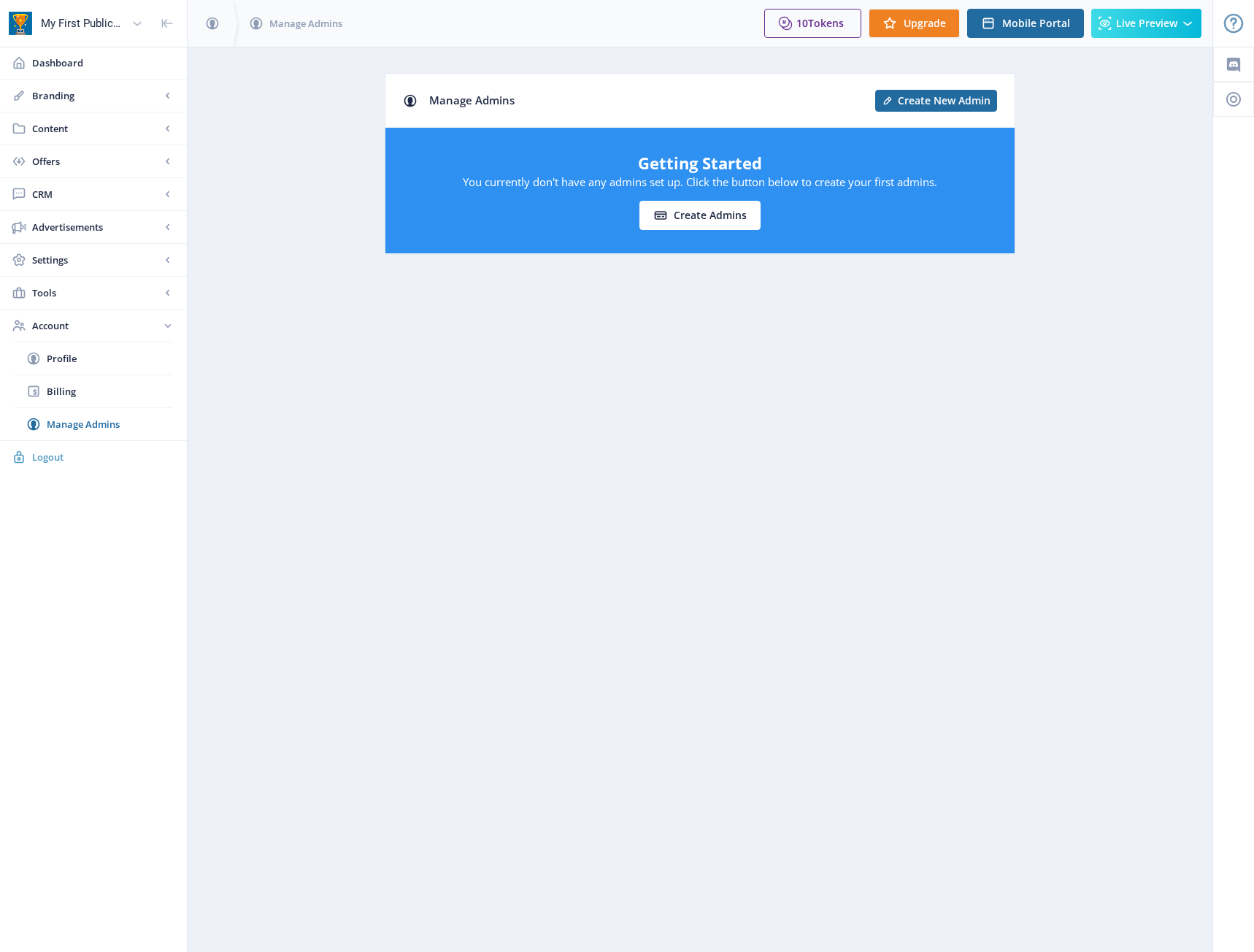
click at [40, 456] on span "Logout" at bounding box center [103, 457] width 143 height 15
